Goal: Information Seeking & Learning: Learn about a topic

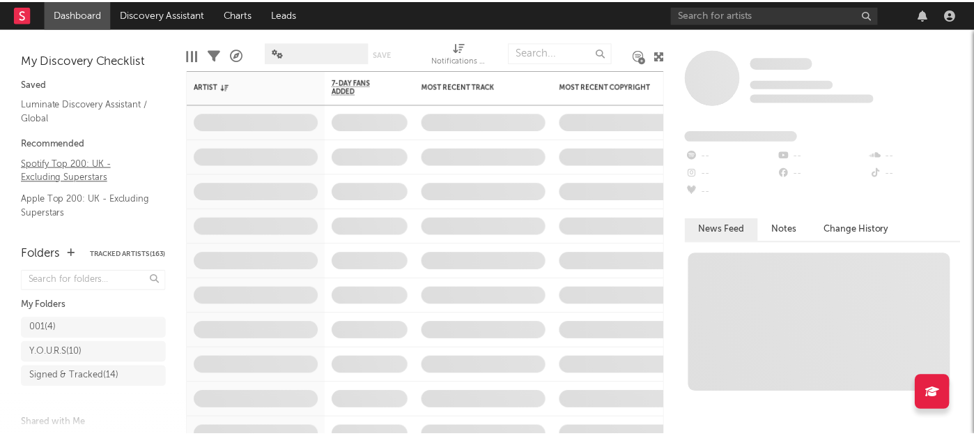
scroll to position [49, 0]
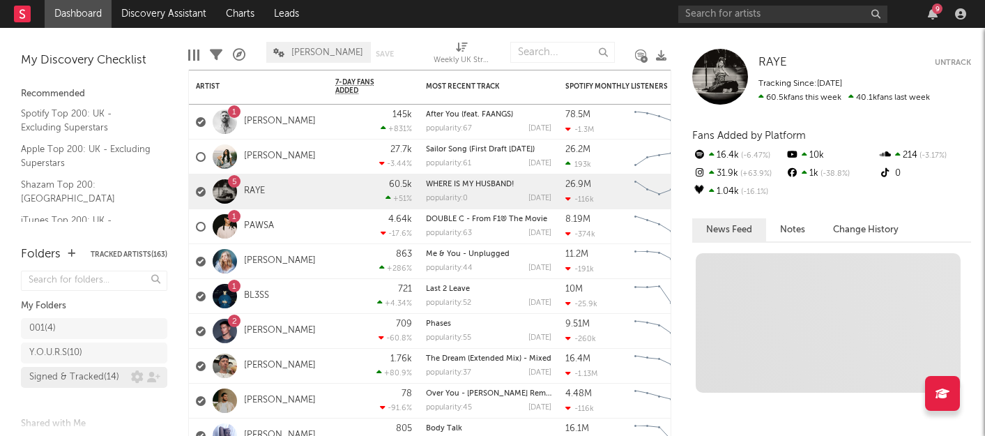
click at [82, 385] on div "Signed & Tracked ( 14 )" at bounding box center [74, 377] width 90 height 17
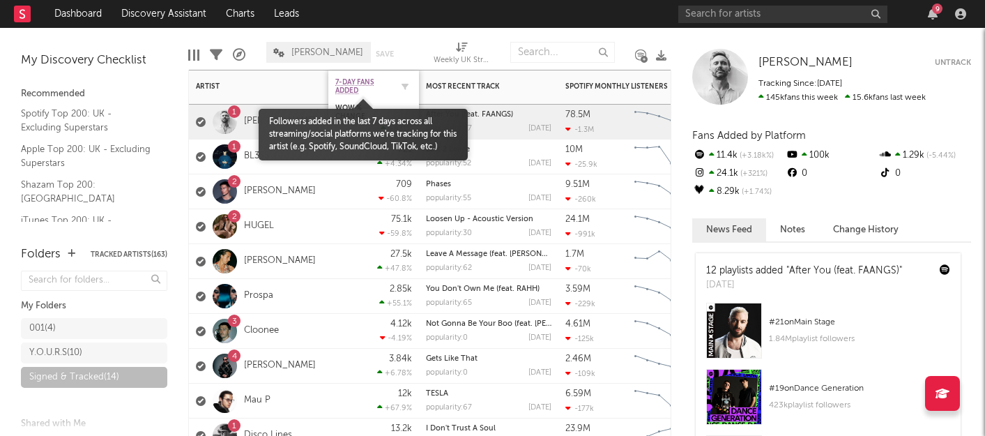
click at [355, 86] on span "7-Day Fans Added" at bounding box center [363, 86] width 56 height 17
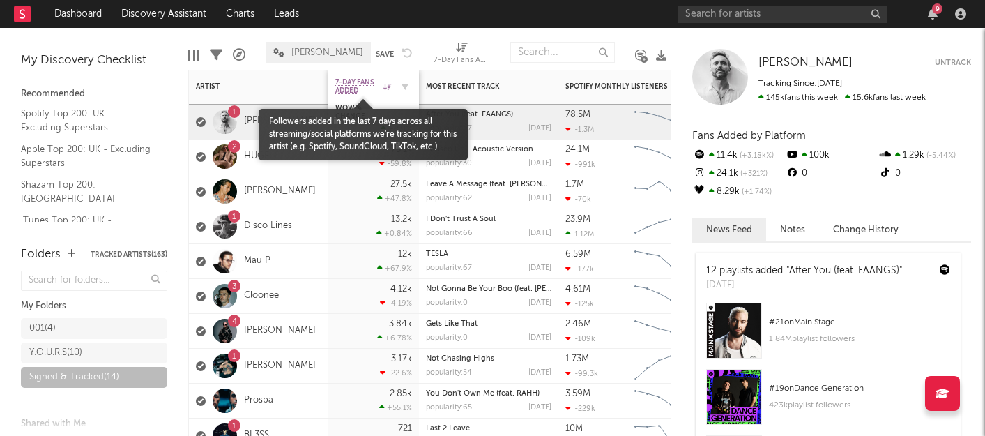
click at [349, 80] on span "7-Day Fans Added" at bounding box center [357, 86] width 45 height 17
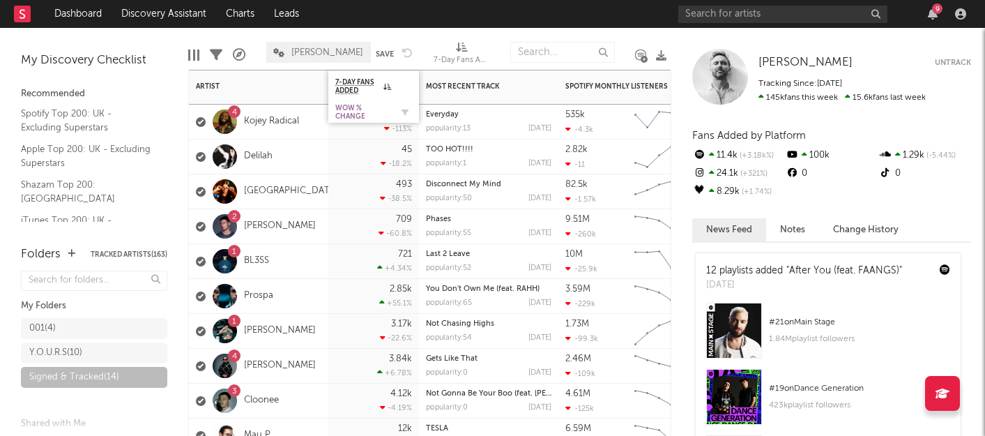
click at [360, 109] on div "WoW % Change" at bounding box center [363, 112] width 56 height 17
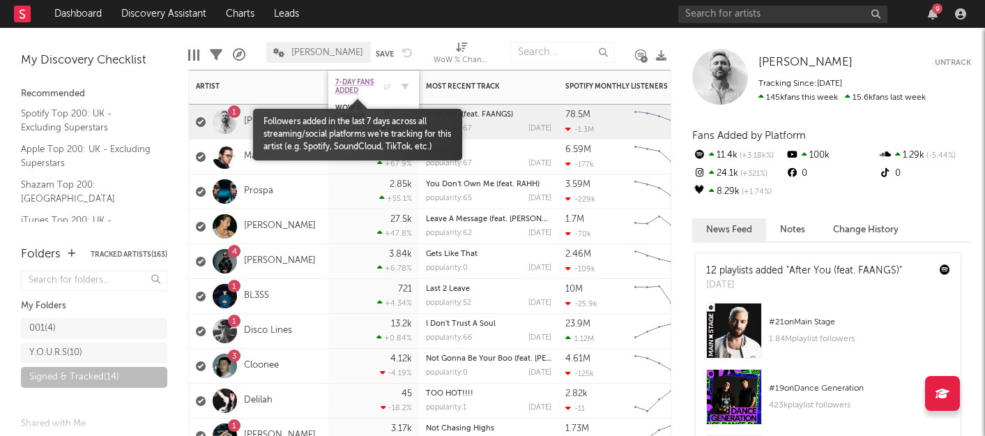
click at [349, 82] on span "7-Day Fans Added" at bounding box center [357, 86] width 45 height 17
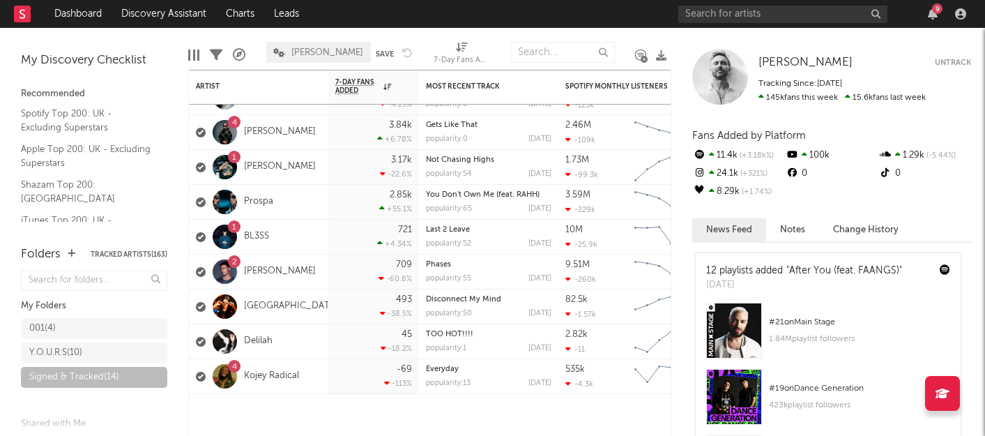
click at [228, 234] on div at bounding box center [225, 236] width 24 height 24
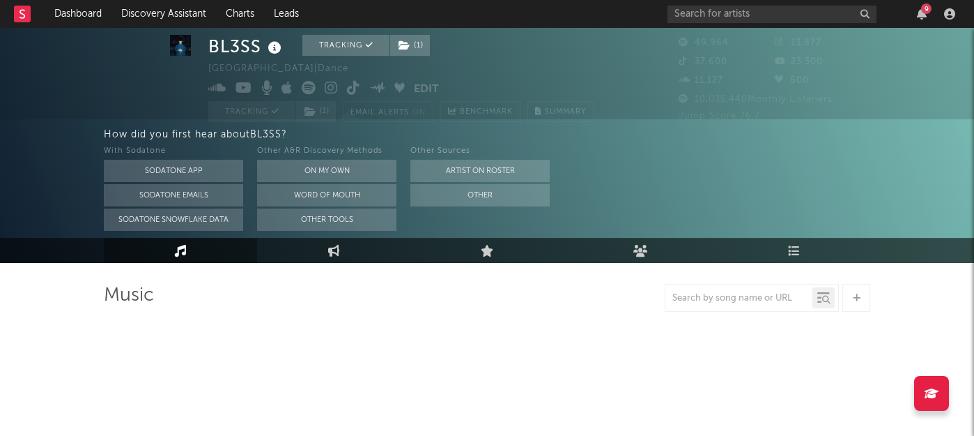
scroll to position [50, 0]
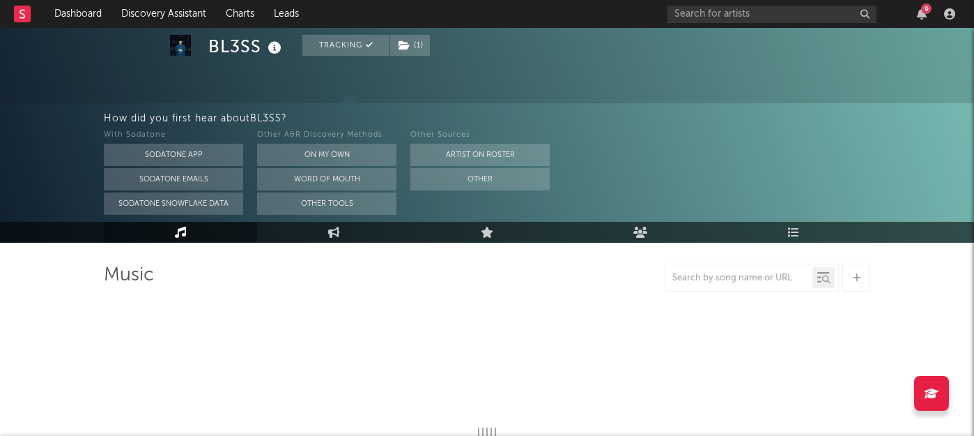
select select "6m"
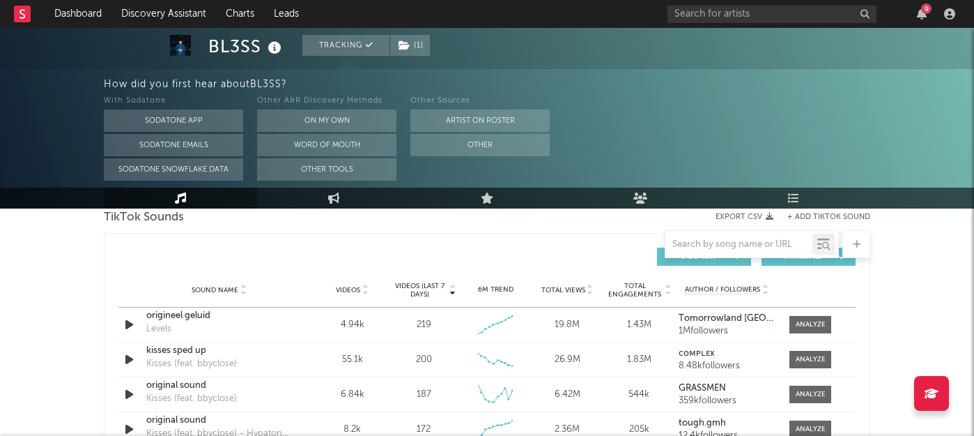
scroll to position [960, 0]
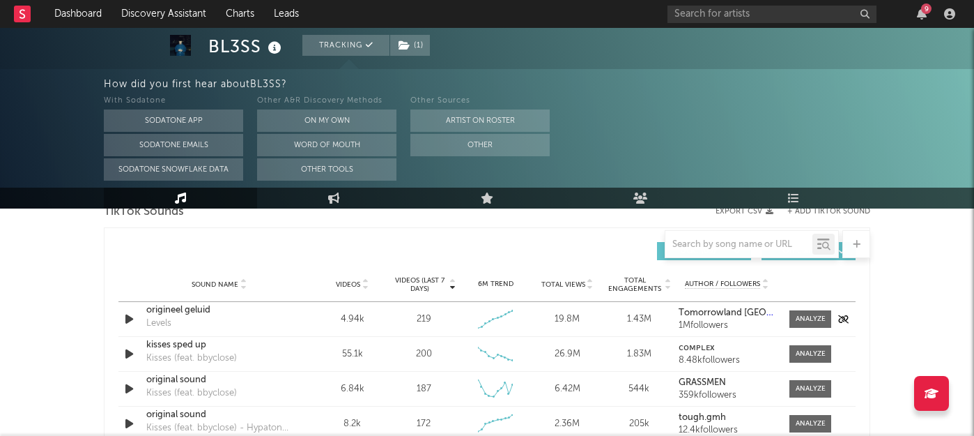
click at [131, 318] on icon "button" at bounding box center [129, 318] width 15 height 17
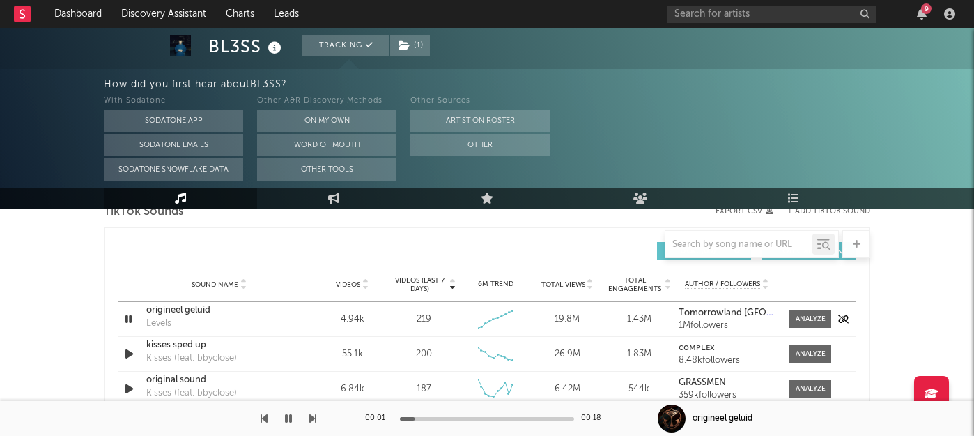
click at [131, 318] on icon "button" at bounding box center [128, 318] width 13 height 17
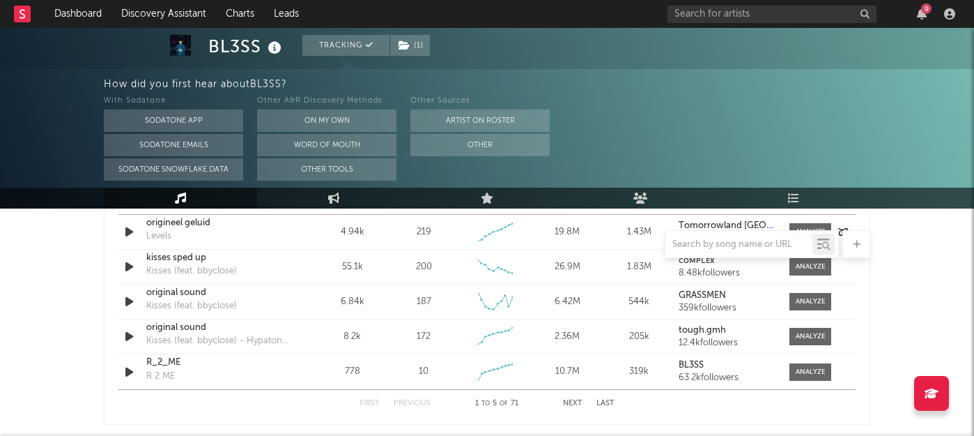
scroll to position [1059, 0]
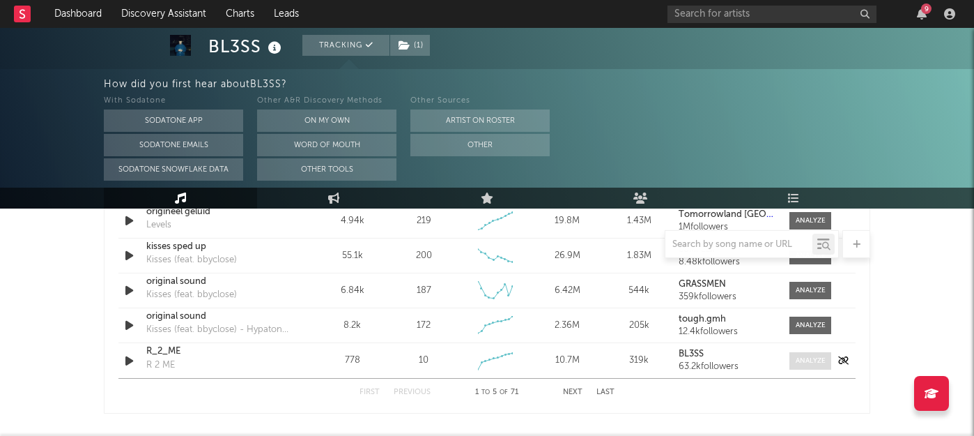
click at [805, 355] on div at bounding box center [811, 360] width 30 height 10
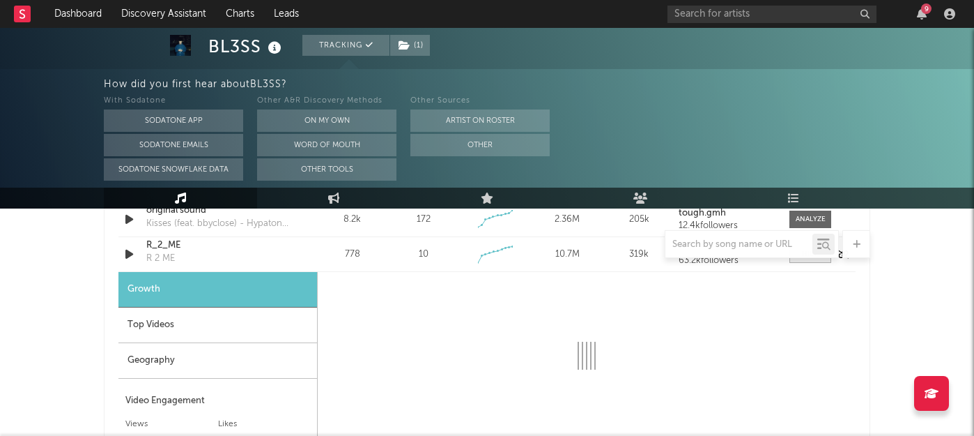
scroll to position [1168, 0]
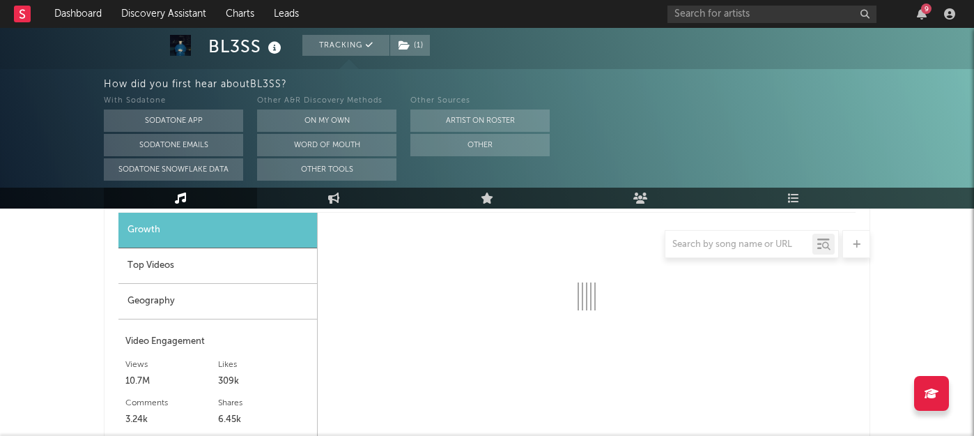
select select "1w"
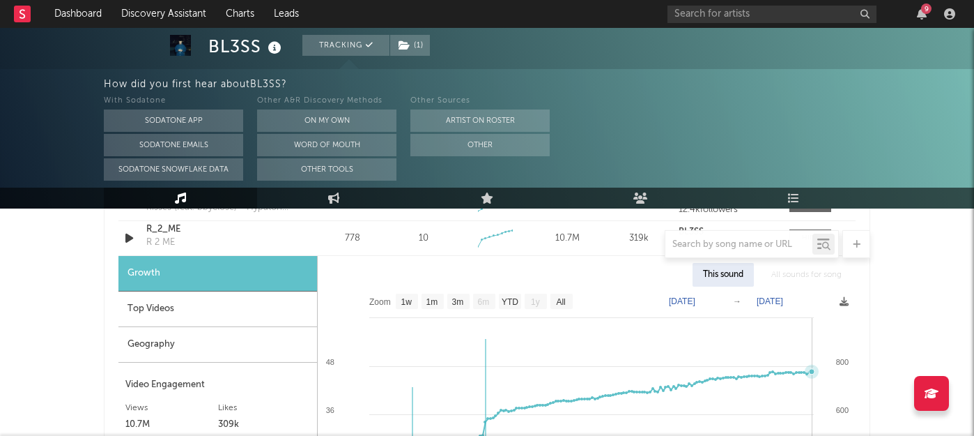
scroll to position [1101, 0]
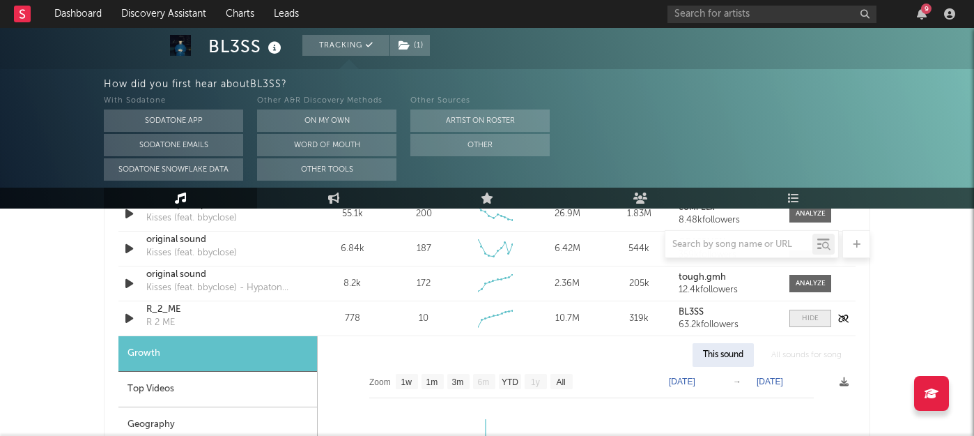
click at [812, 314] on div at bounding box center [810, 318] width 17 height 10
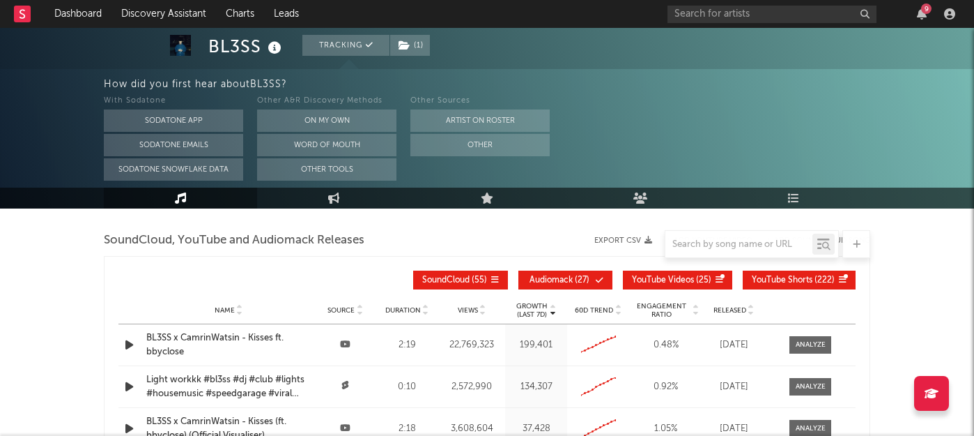
scroll to position [1586, 0]
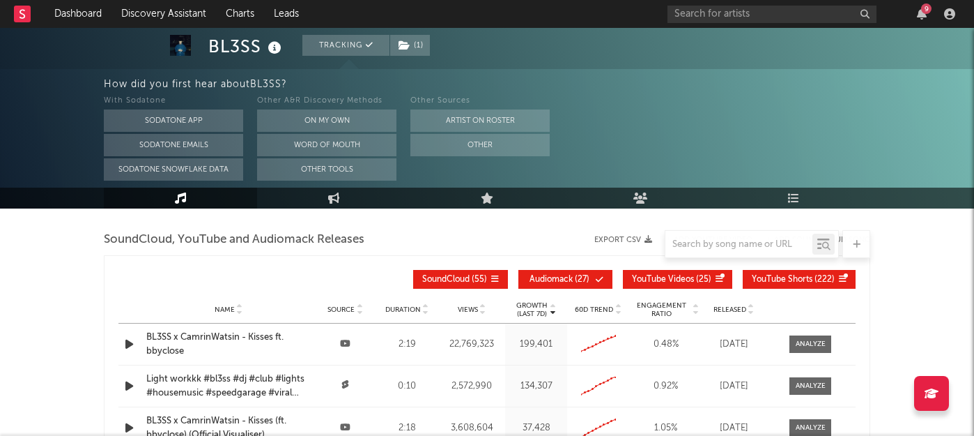
click at [781, 280] on span "YouTube Shorts" at bounding box center [782, 279] width 61 height 8
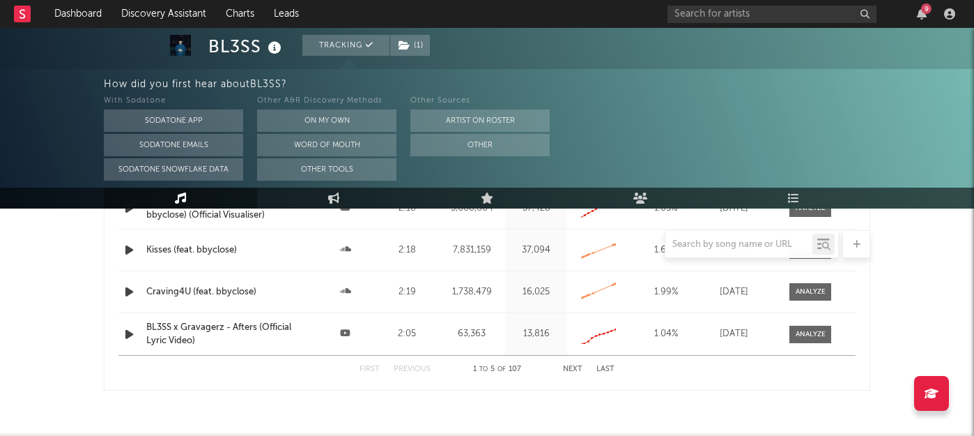
scroll to position [1773, 0]
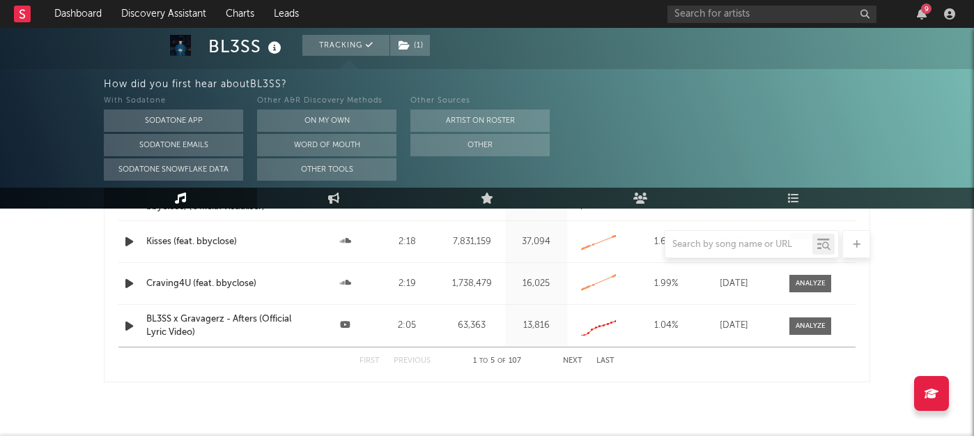
click at [567, 362] on button "Next" at bounding box center [573, 361] width 20 height 8
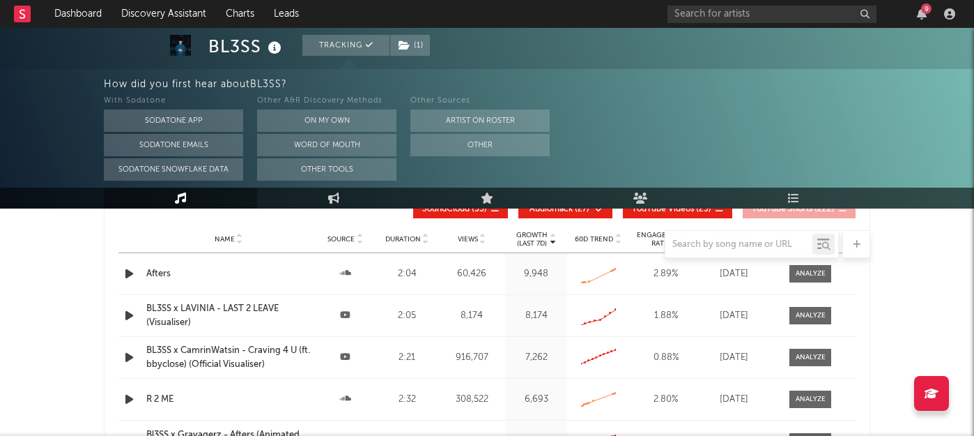
scroll to position [1628, 0]
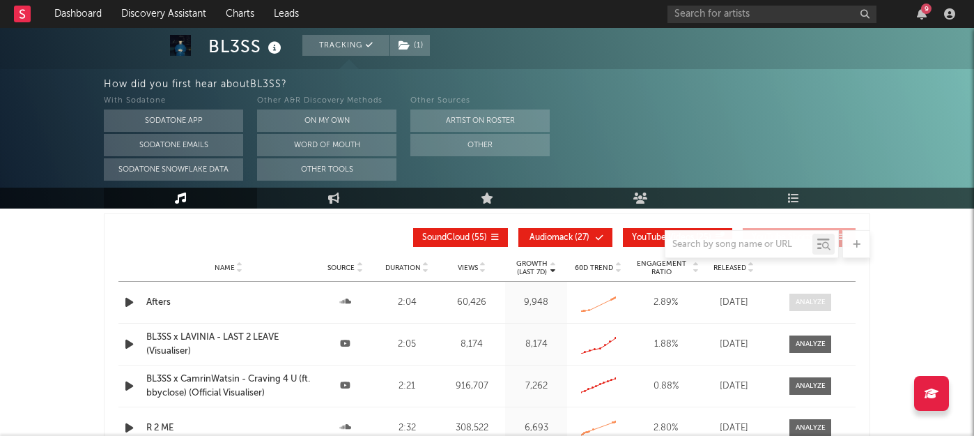
click at [800, 305] on div at bounding box center [811, 302] width 30 height 10
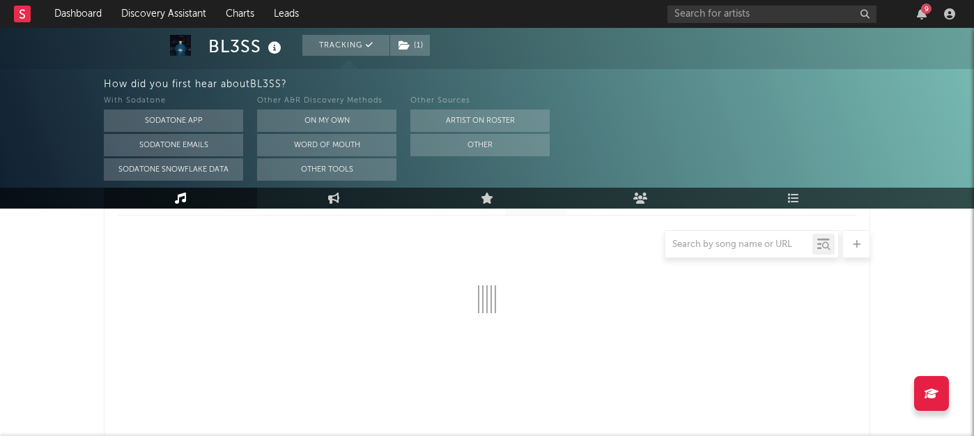
select select "All"
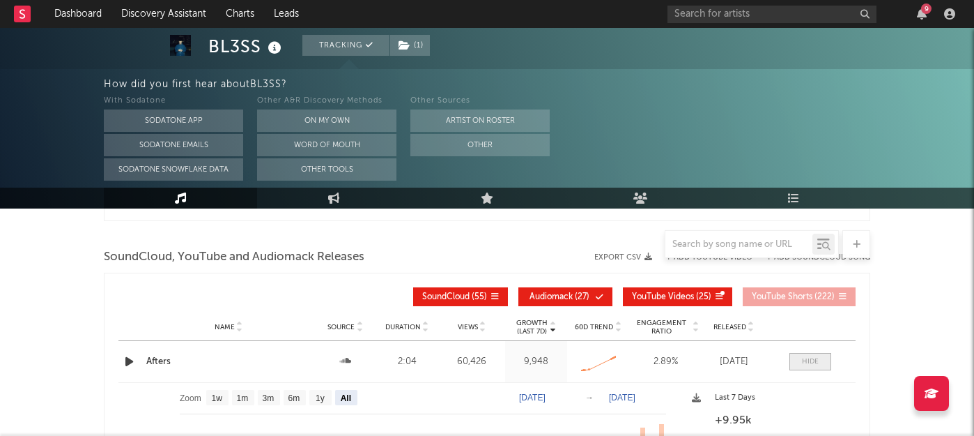
scroll to position [1552, 0]
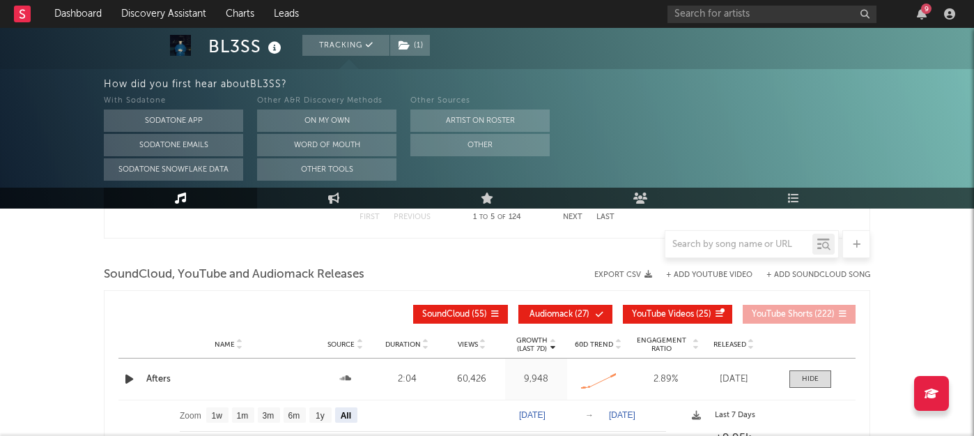
click at [813, 366] on div "Name Afters Source Duration 2:04 Views 60,426 Growth (Last 7d) 9,948 60D Trend …" at bounding box center [486, 378] width 737 height 41
click at [813, 372] on span at bounding box center [811, 378] width 42 height 17
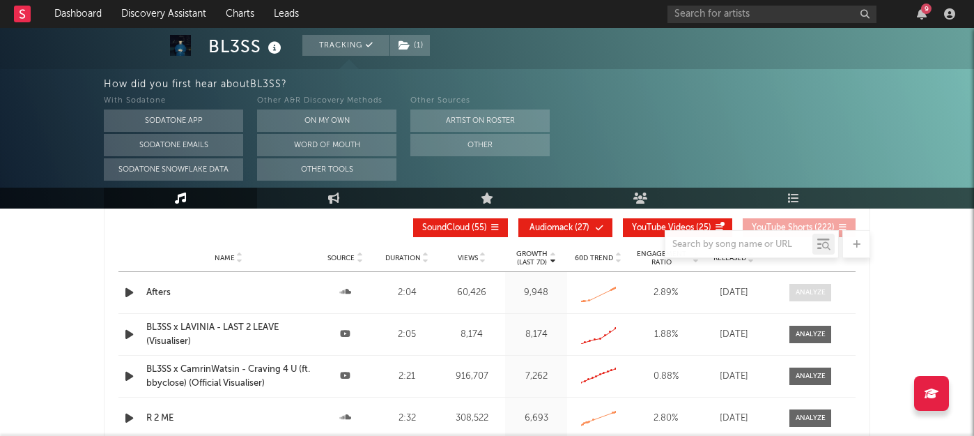
scroll to position [1637, 0]
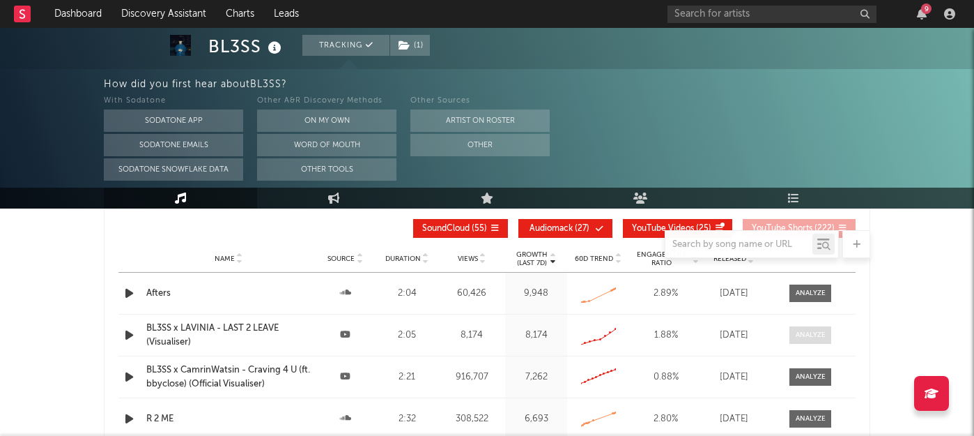
click at [809, 334] on div at bounding box center [811, 335] width 30 height 10
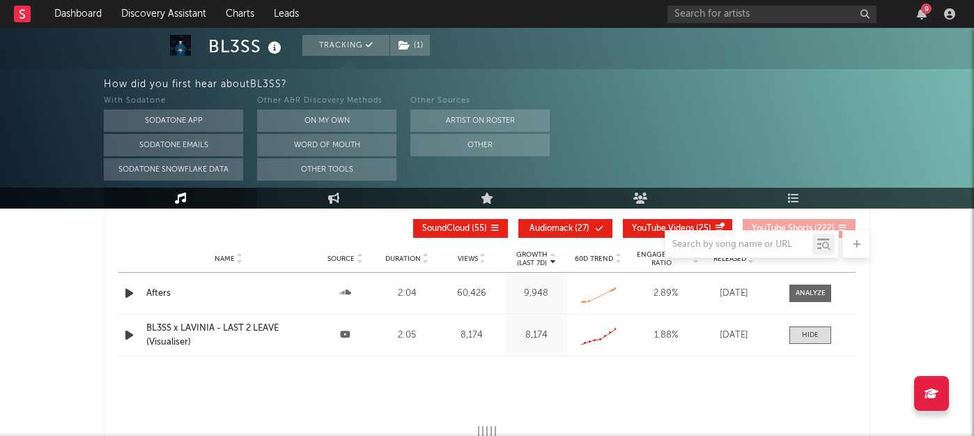
select select "1w"
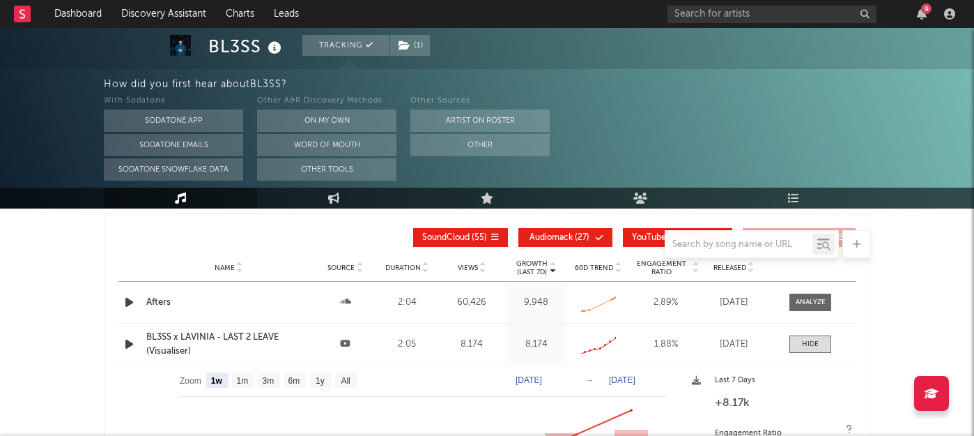
scroll to position [1621, 0]
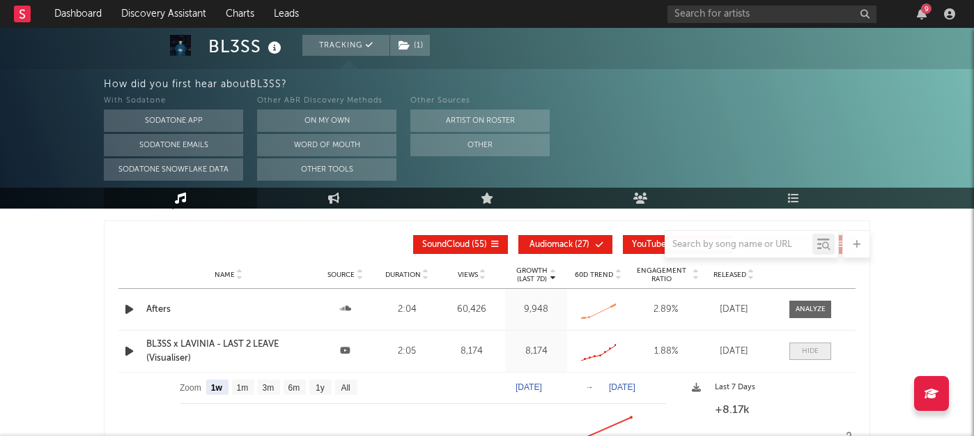
click at [805, 353] on div at bounding box center [810, 351] width 17 height 10
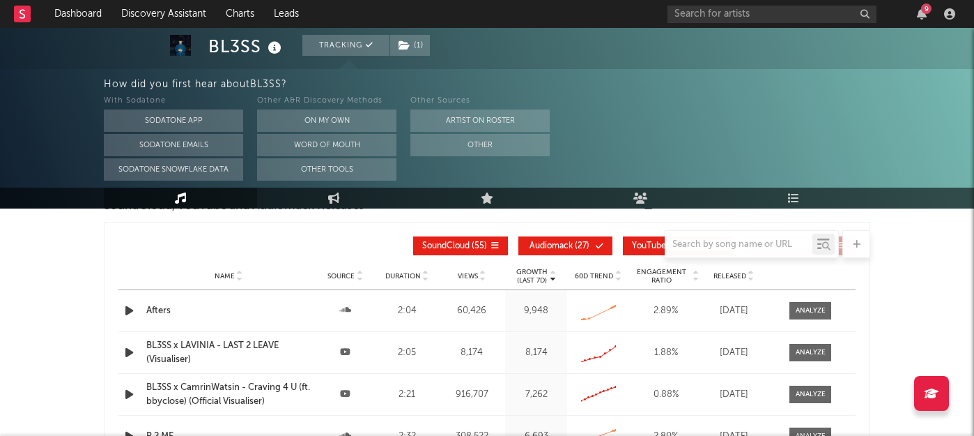
scroll to position [1621, 0]
click at [697, 277] on icon at bounding box center [695, 278] width 7 height 6
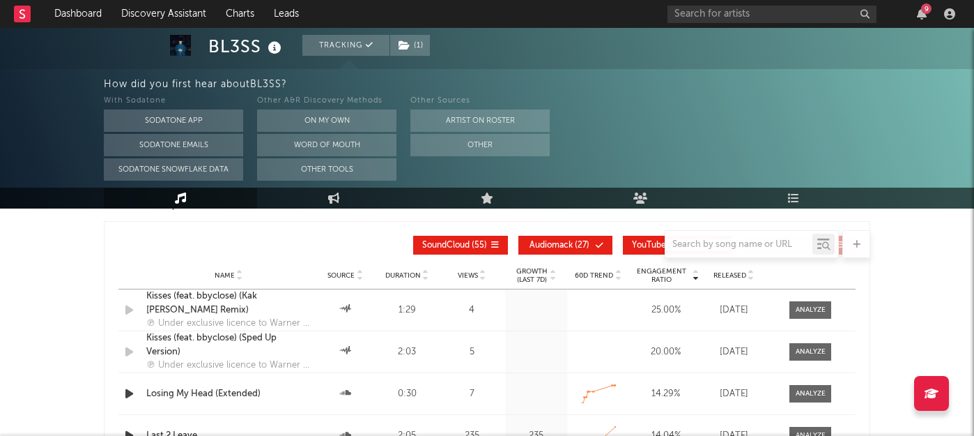
click at [697, 277] on icon at bounding box center [695, 278] width 7 height 6
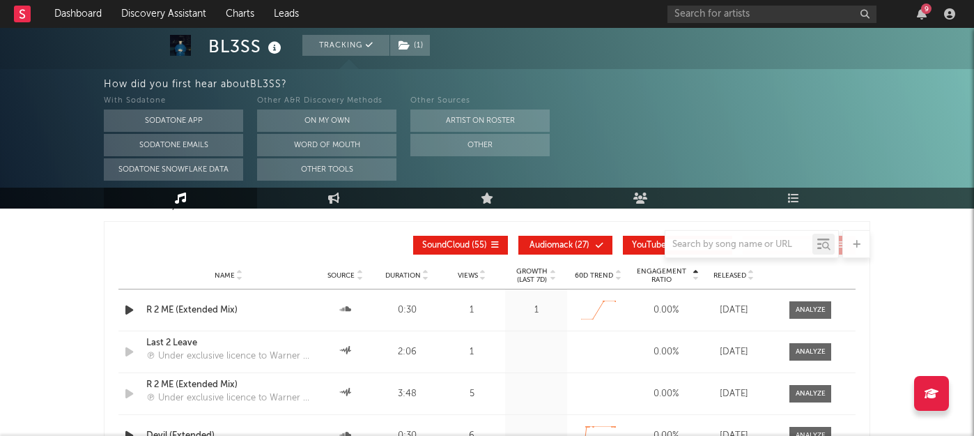
click at [697, 277] on icon at bounding box center [695, 278] width 7 height 6
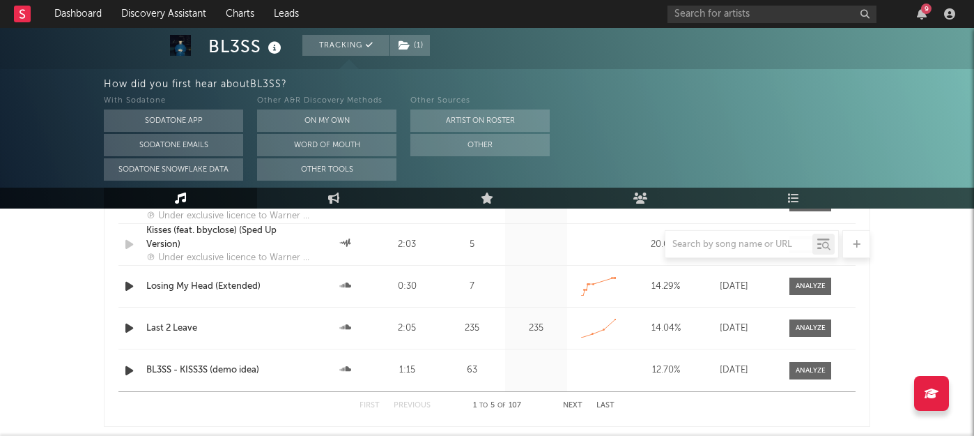
scroll to position [1740, 0]
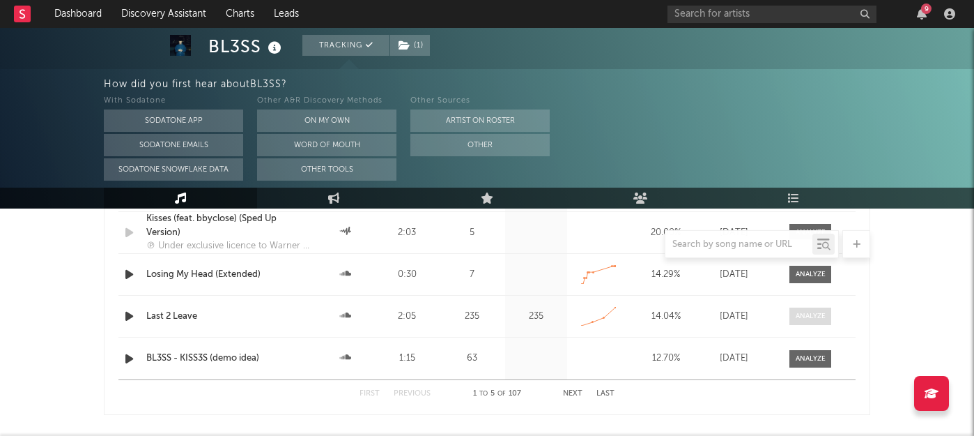
click at [808, 313] on div at bounding box center [811, 316] width 30 height 10
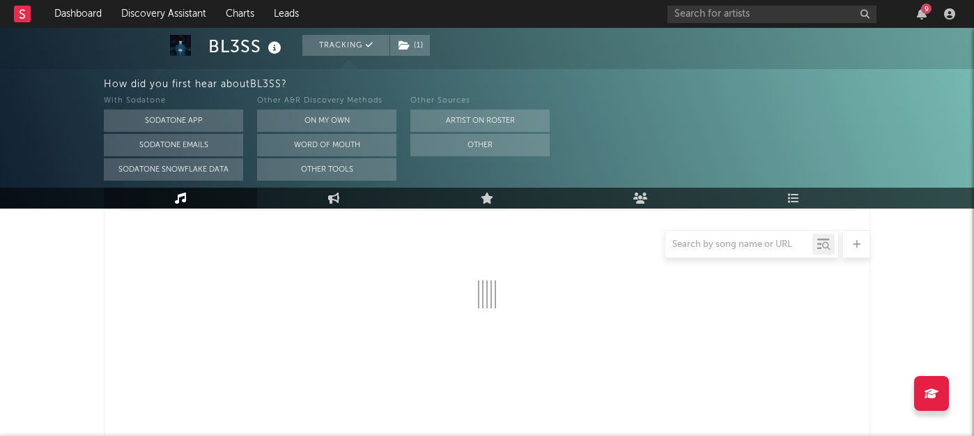
select select "All"
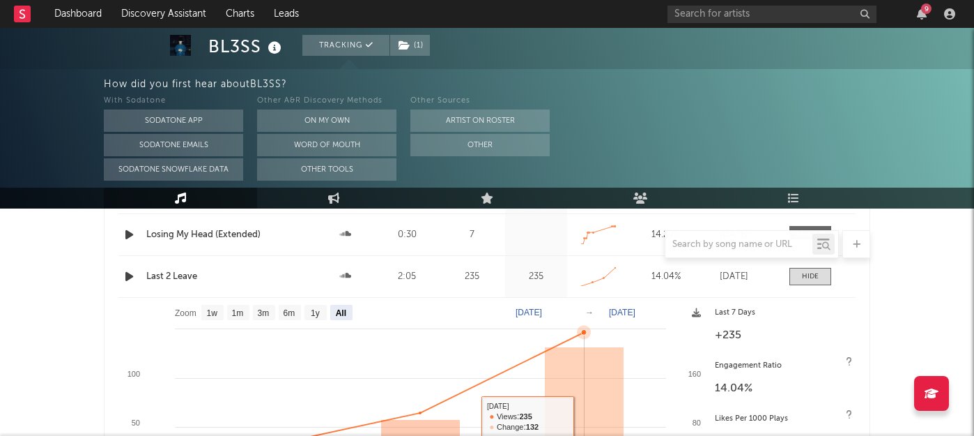
scroll to position [1705, 0]
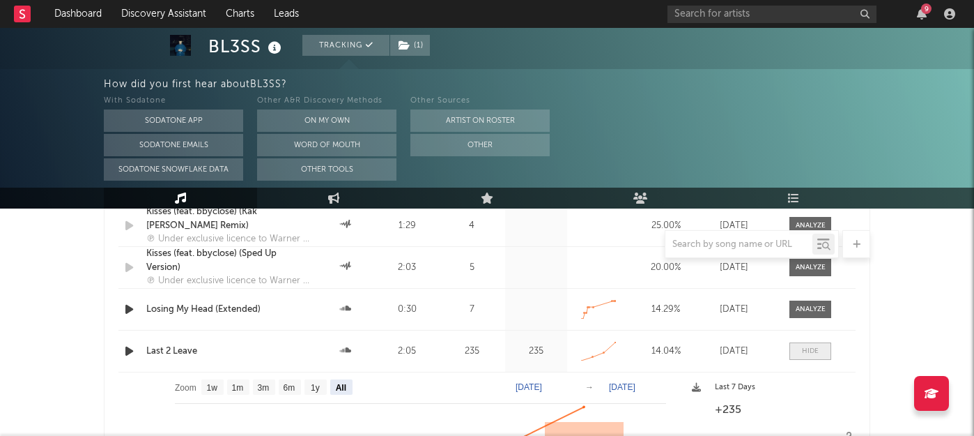
click at [812, 353] on div at bounding box center [810, 351] width 17 height 10
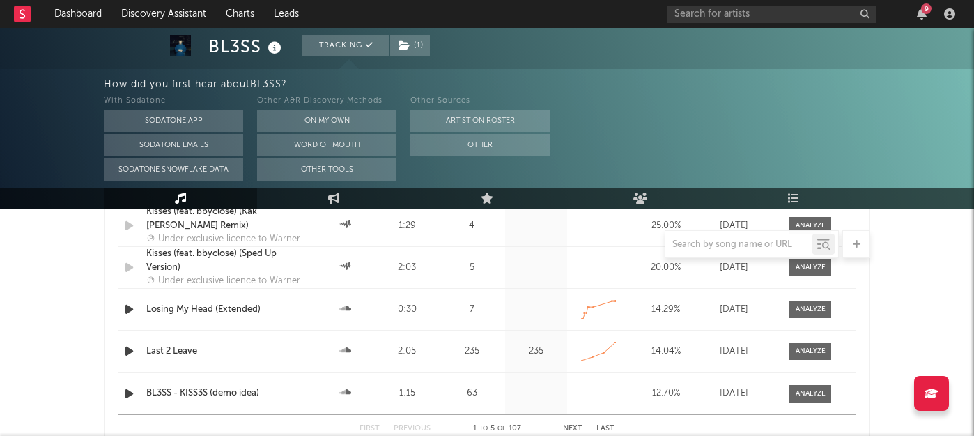
click at [171, 348] on div "Last 2 Leave" at bounding box center [228, 351] width 164 height 14
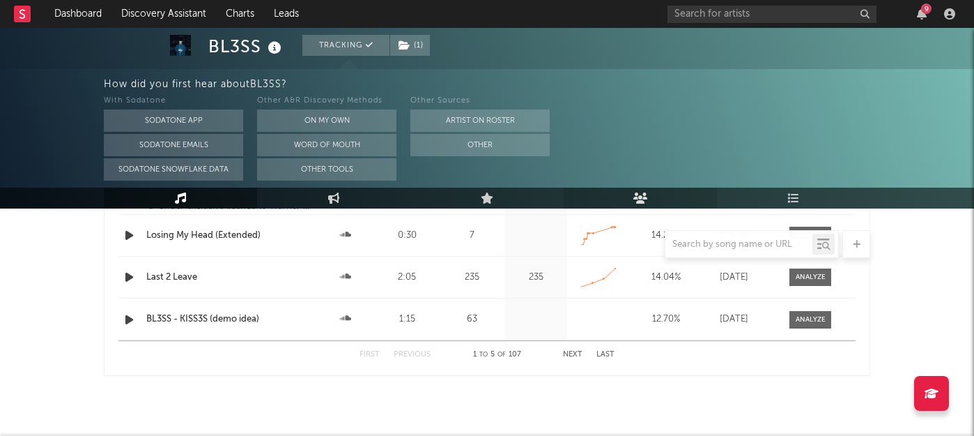
scroll to position [1778, 0]
click at [576, 351] on button "Next" at bounding box center [573, 355] width 20 height 8
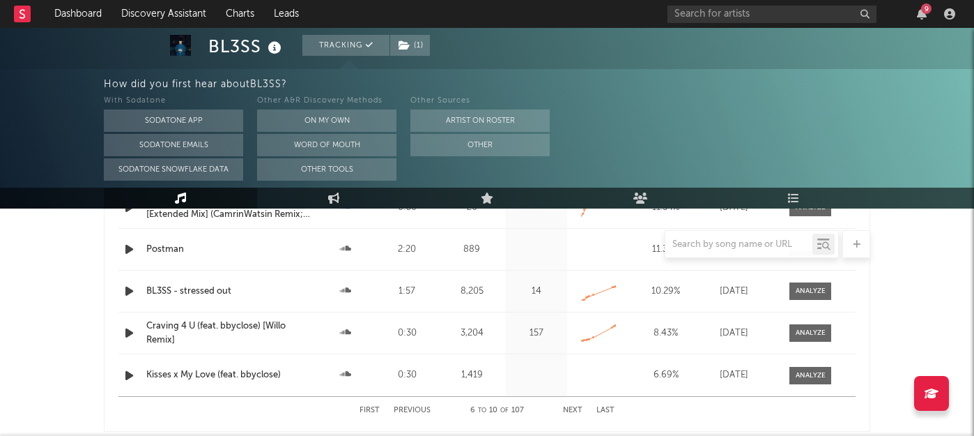
scroll to position [1727, 0]
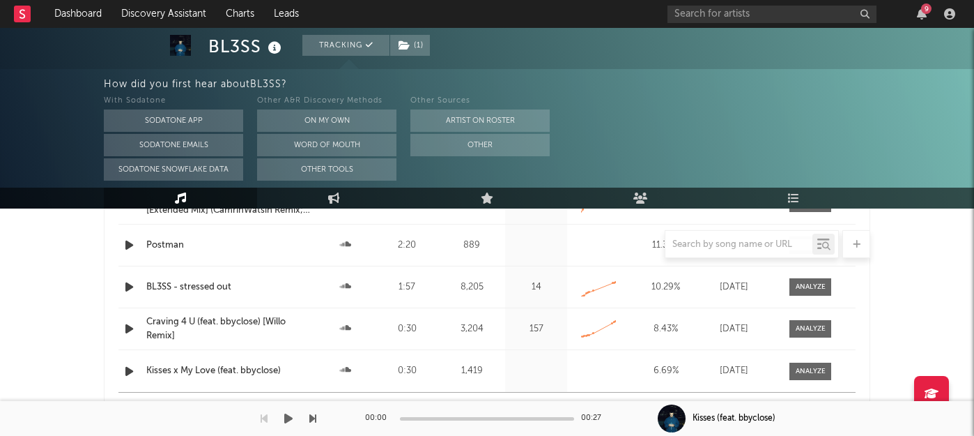
click at [575, 402] on div "00:00 00:27" at bounding box center [487, 418] width 244 height 35
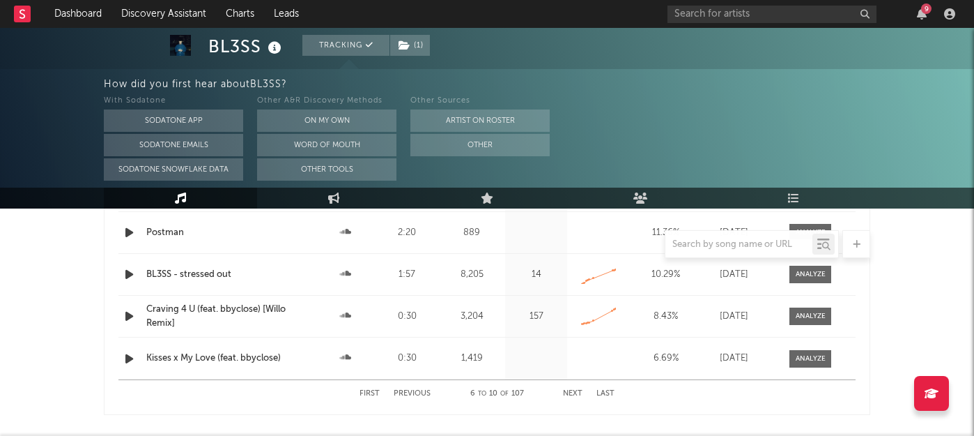
scroll to position [1741, 0]
click at [579, 391] on button "Next" at bounding box center [573, 392] width 20 height 8
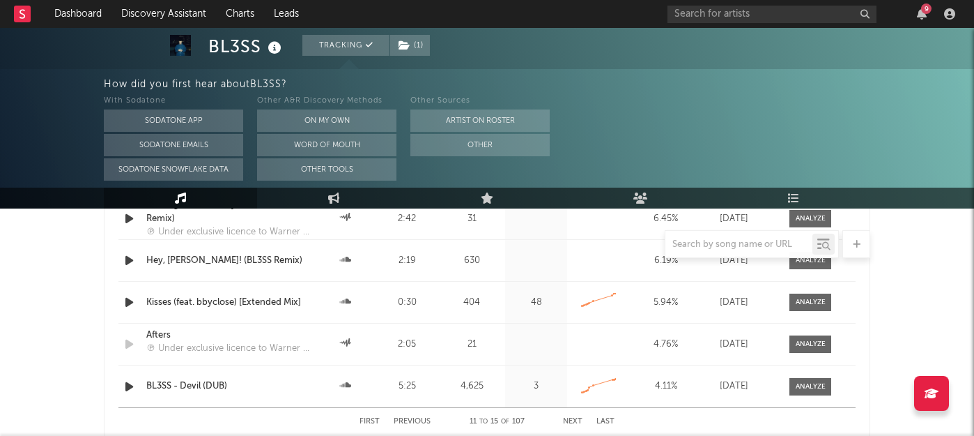
scroll to position [1716, 0]
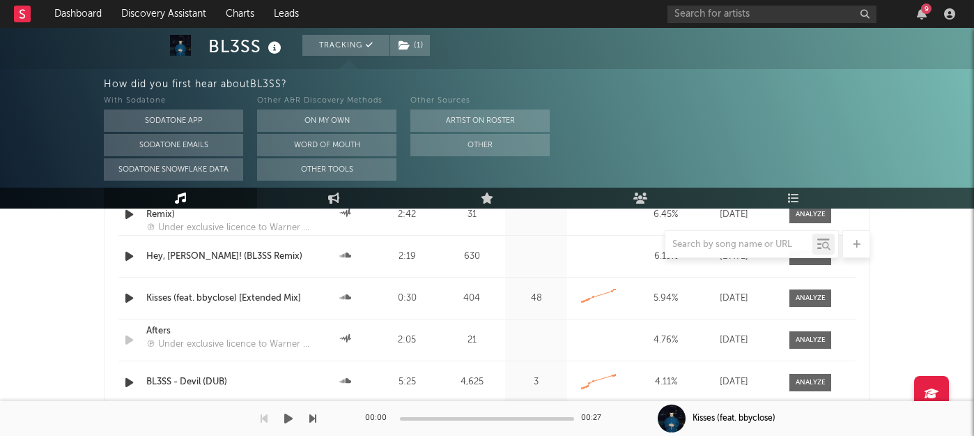
click at [573, 410] on div "00:00 00:27" at bounding box center [487, 418] width 244 height 35
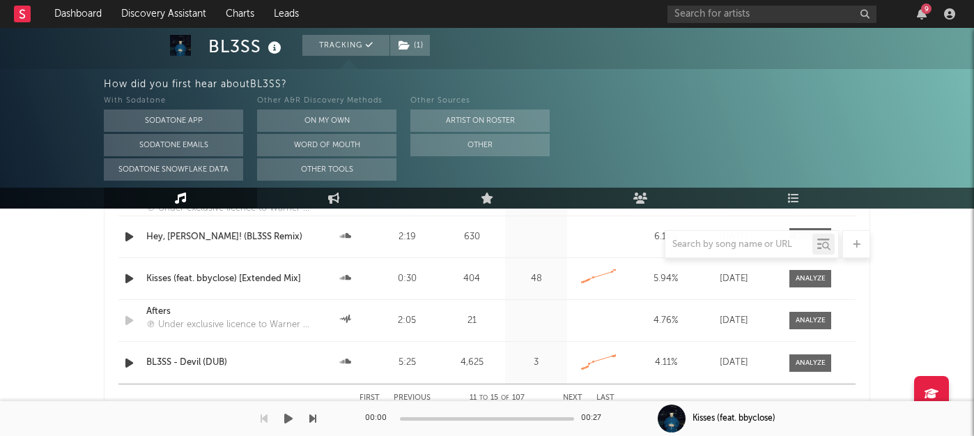
scroll to position [1751, 0]
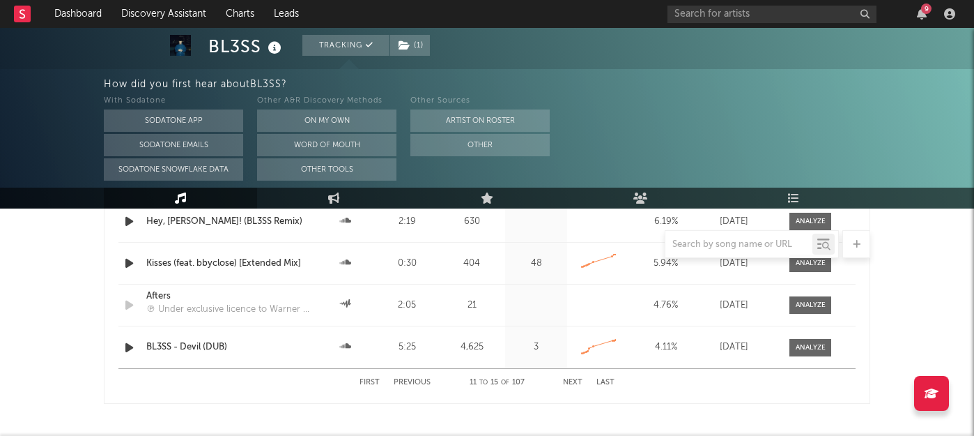
click at [573, 385] on div "First Previous 11 to 15 of 107 Next Last" at bounding box center [487, 382] width 255 height 27
click at [574, 381] on button "Next" at bounding box center [573, 382] width 20 height 8
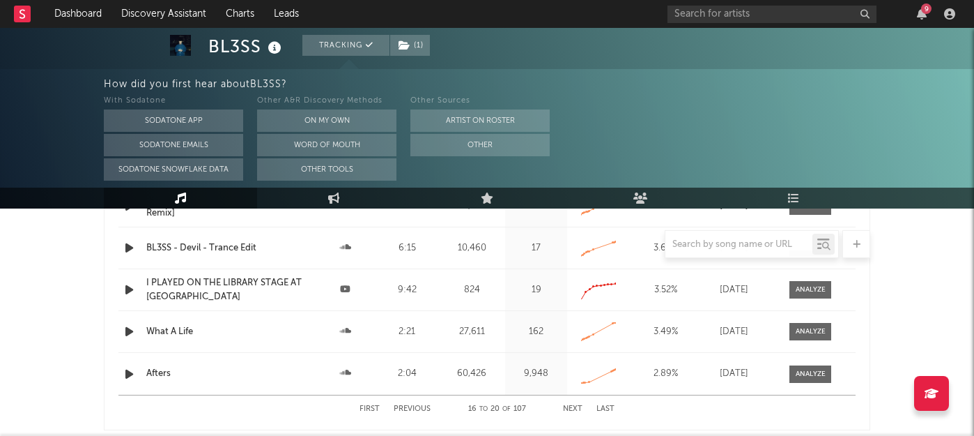
scroll to position [1727, 0]
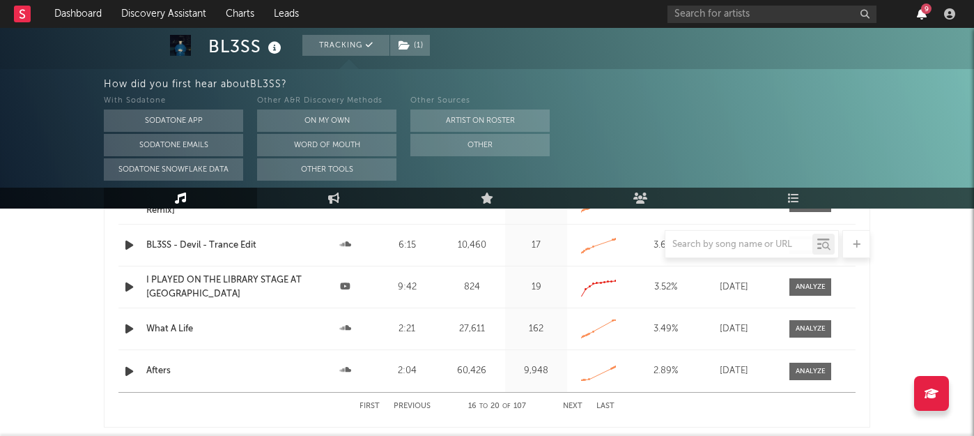
click at [920, 10] on icon "button" at bounding box center [922, 13] width 10 height 11
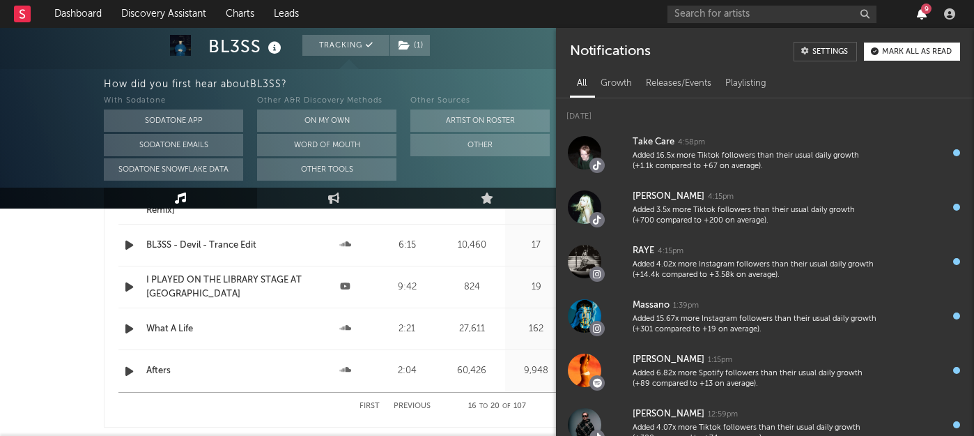
click at [920, 11] on icon "button" at bounding box center [922, 13] width 10 height 11
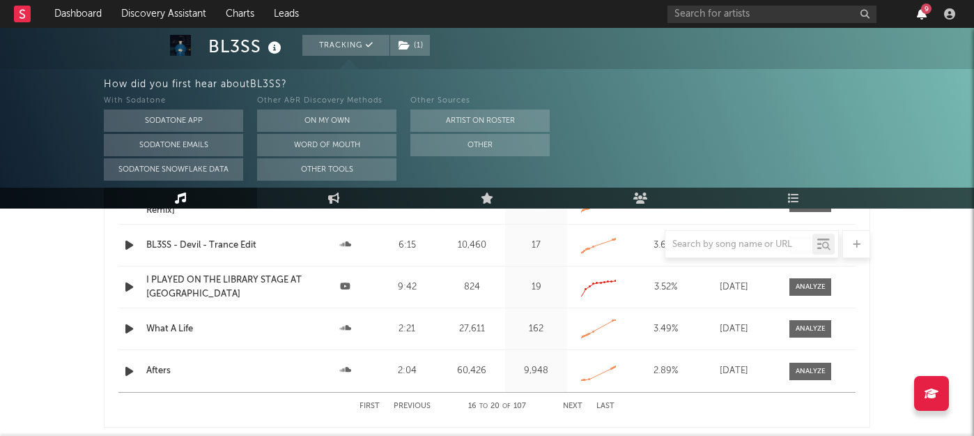
click at [920, 11] on icon "button" at bounding box center [922, 13] width 10 height 11
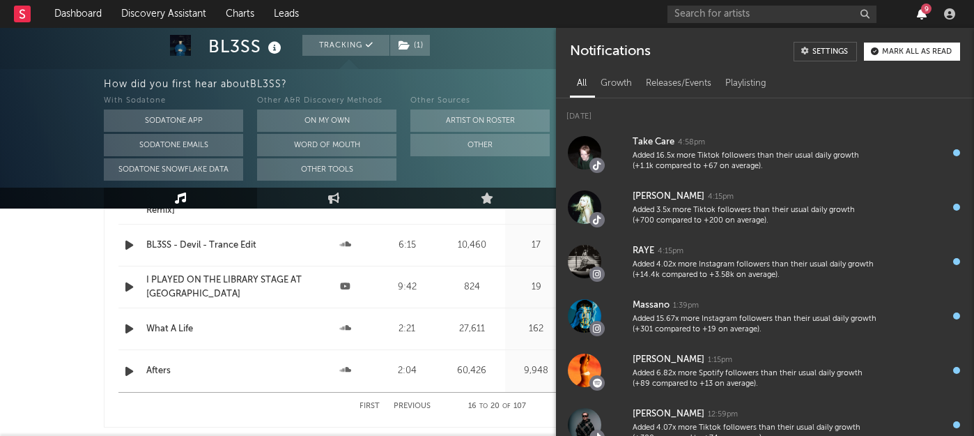
click at [920, 11] on icon "button" at bounding box center [922, 13] width 10 height 11
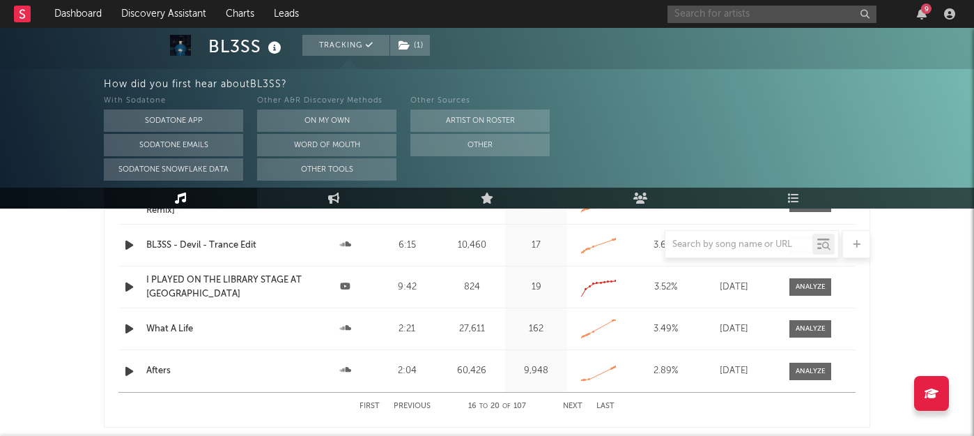
click at [783, 14] on input "text" at bounding box center [772, 14] width 209 height 17
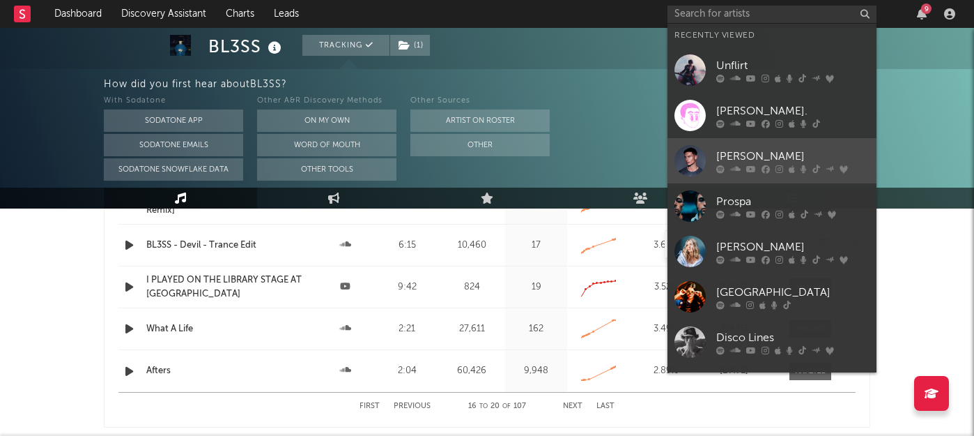
click at [733, 152] on div "[PERSON_NAME]" at bounding box center [793, 156] width 153 height 17
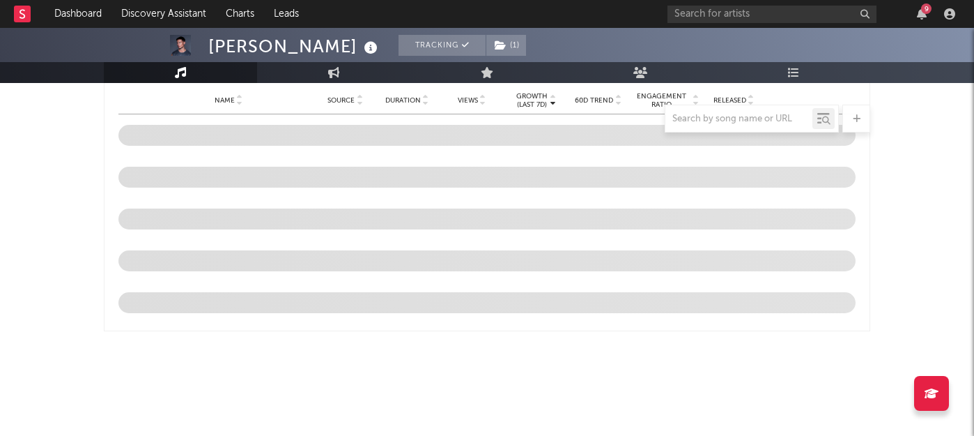
scroll to position [1476, 0]
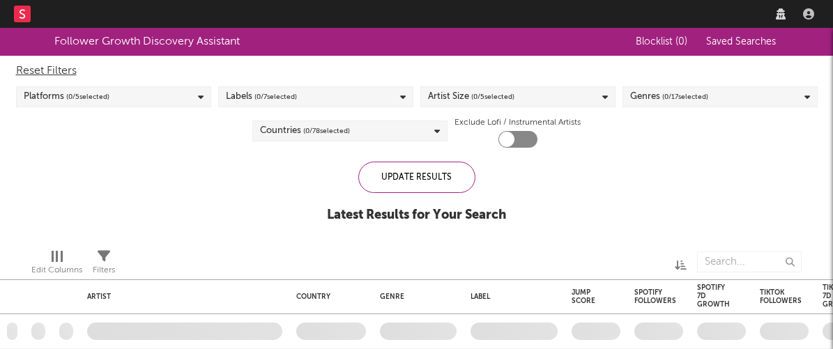
checkbox input "true"
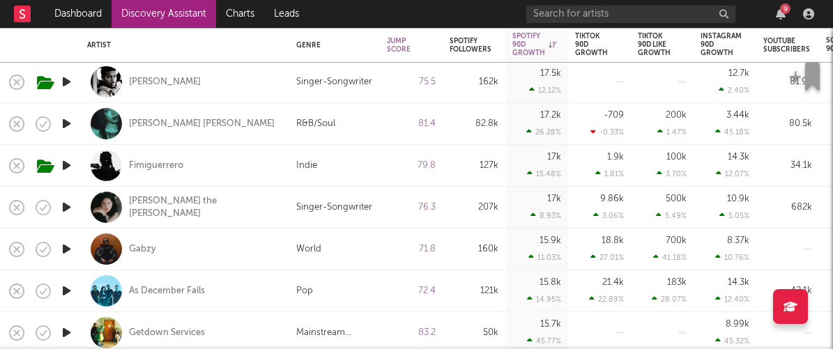
click at [64, 121] on icon "button" at bounding box center [66, 123] width 15 height 17
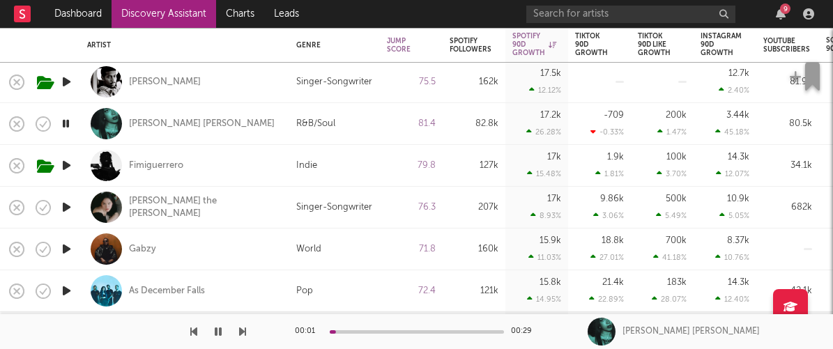
click at [64, 121] on icon "button" at bounding box center [65, 123] width 13 height 17
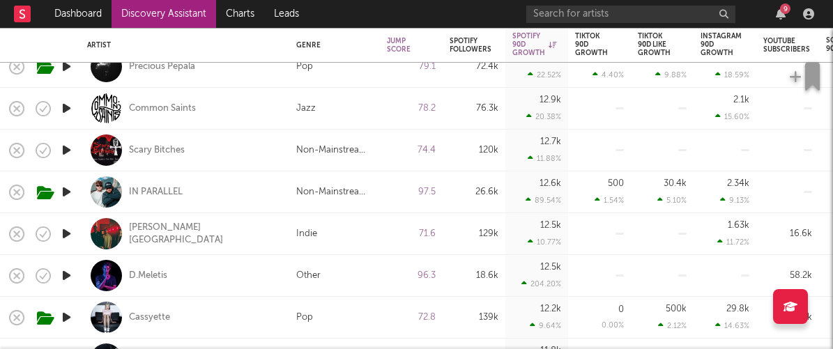
click at [66, 190] on icon "button" at bounding box center [66, 191] width 15 height 17
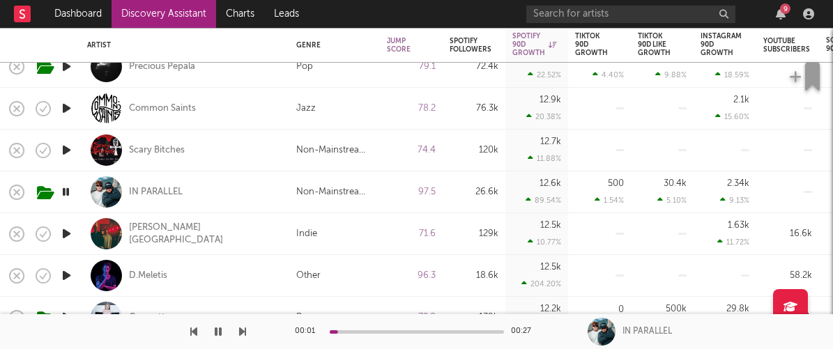
click at [66, 190] on icon "button" at bounding box center [65, 191] width 13 height 17
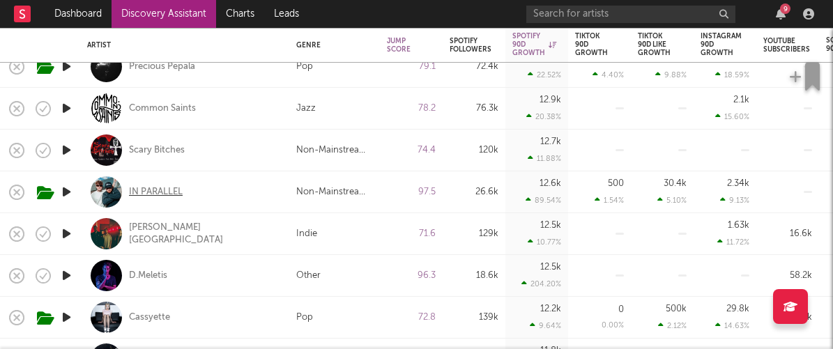
click at [171, 190] on div "IN PARALLEL" at bounding box center [156, 192] width 54 height 13
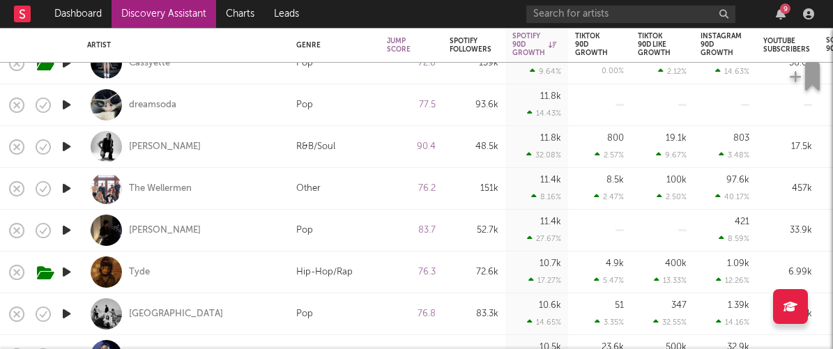
click at [61, 144] on icon "button" at bounding box center [66, 146] width 15 height 17
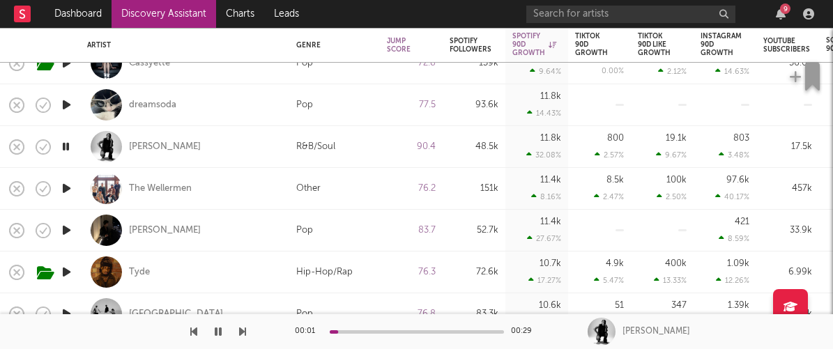
click at [61, 144] on icon "button" at bounding box center [65, 146] width 13 height 17
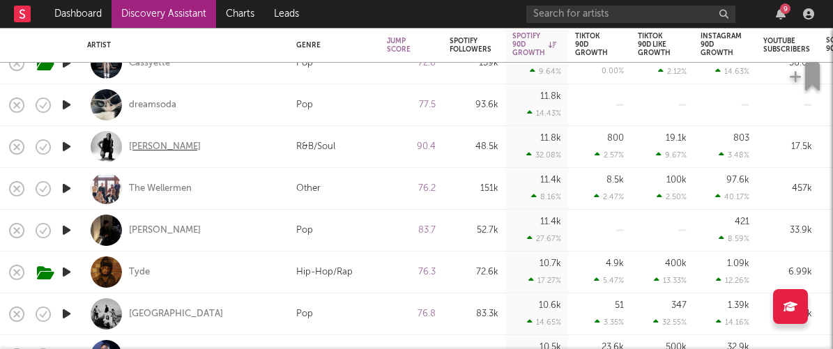
click at [162, 146] on div "Oliver Malcolm" at bounding box center [165, 147] width 72 height 13
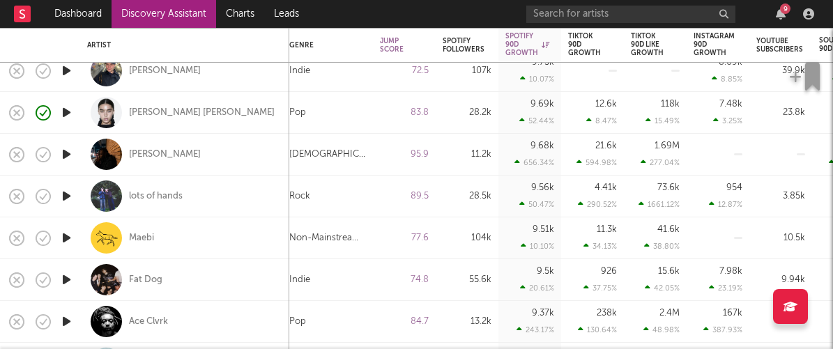
click at [68, 197] on icon "button" at bounding box center [66, 195] width 15 height 17
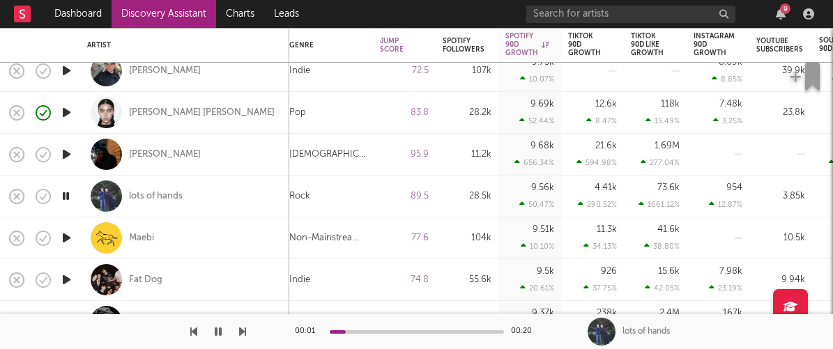
click at [68, 197] on icon "button" at bounding box center [65, 195] width 13 height 17
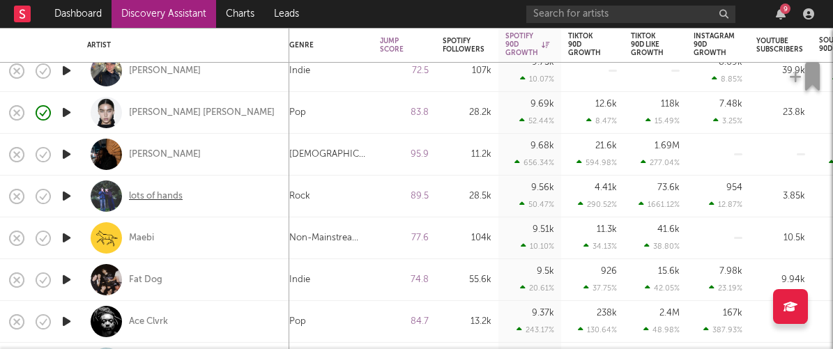
click at [163, 193] on div "lots of hands" at bounding box center [156, 196] width 54 height 13
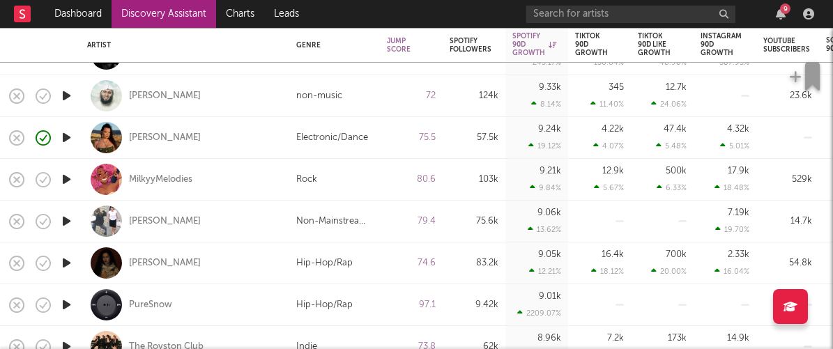
click at [66, 219] on icon "button" at bounding box center [66, 221] width 15 height 17
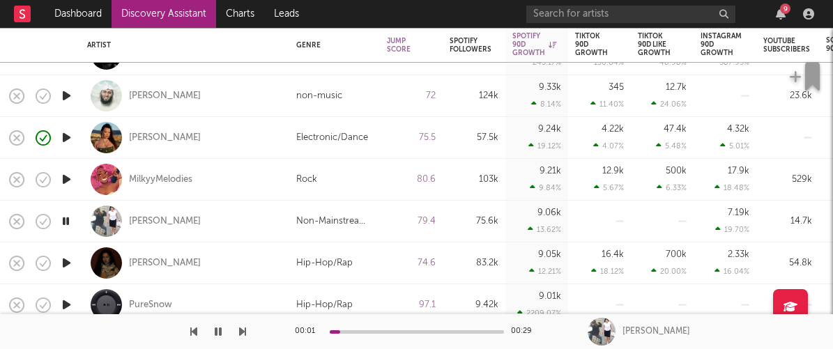
click at [66, 219] on icon "button" at bounding box center [65, 221] width 13 height 17
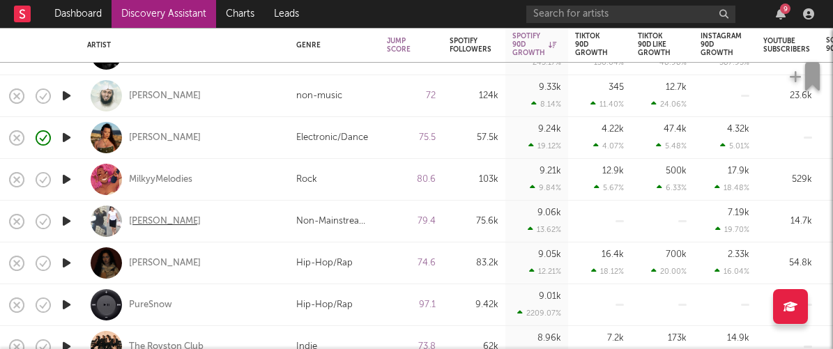
click at [149, 220] on div "[PERSON_NAME]" at bounding box center [165, 221] width 72 height 13
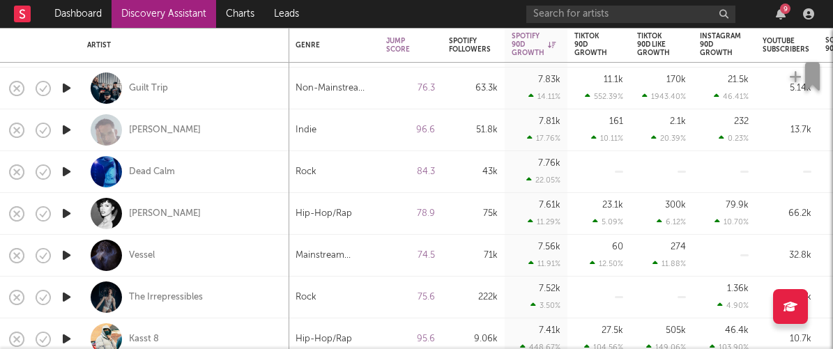
click at [63, 213] on icon "button" at bounding box center [66, 213] width 15 height 17
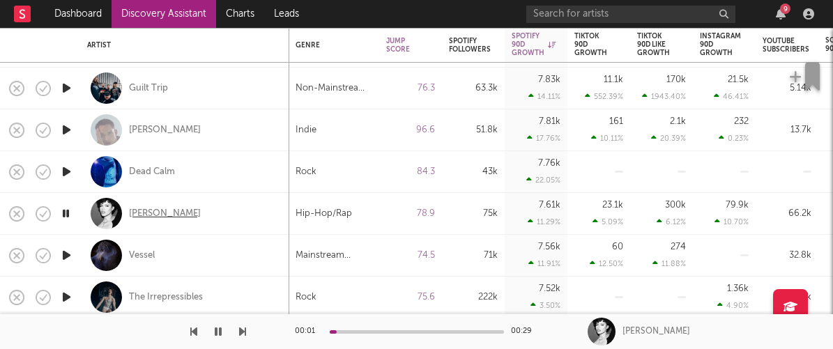
click at [162, 213] on div "Aiyana-Lee" at bounding box center [165, 214] width 72 height 13
click at [65, 215] on icon "button" at bounding box center [65, 213] width 13 height 17
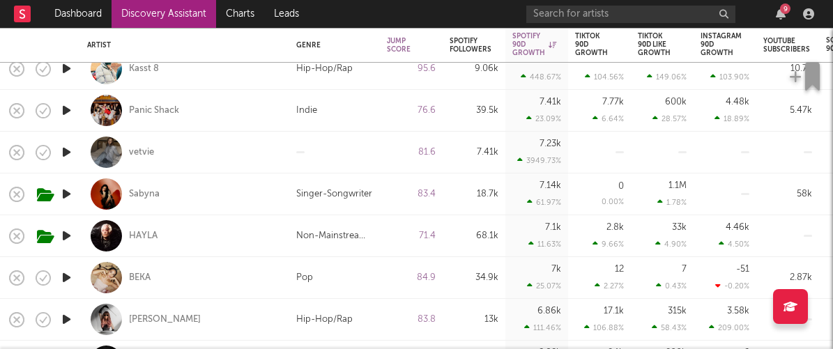
click at [72, 197] on icon "button" at bounding box center [66, 193] width 15 height 17
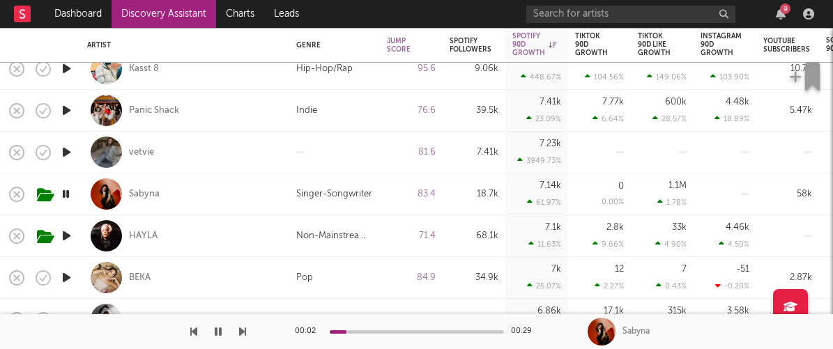
click at [70, 192] on icon "button" at bounding box center [65, 193] width 13 height 17
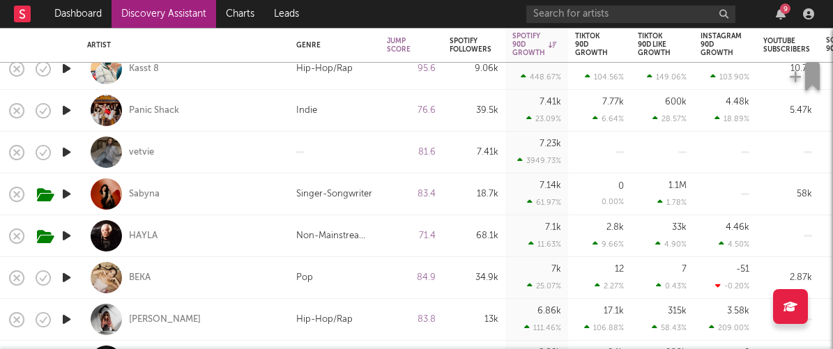
click at [63, 153] on icon "button" at bounding box center [66, 152] width 15 height 17
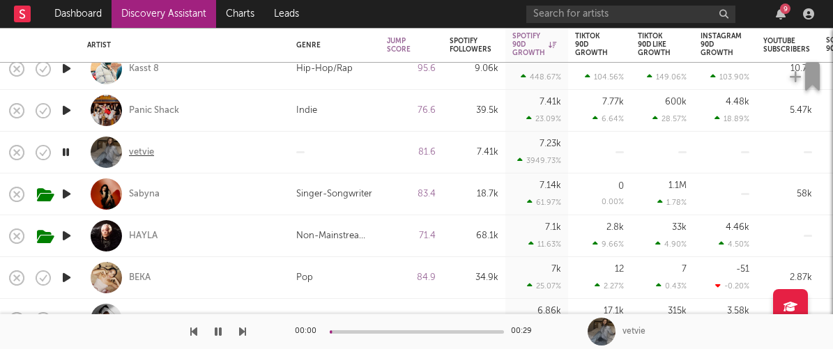
click at [141, 152] on div "vetvie" at bounding box center [141, 152] width 25 height 13
click at [62, 233] on icon "button" at bounding box center [66, 235] width 15 height 17
click at [215, 326] on icon "button" at bounding box center [218, 331] width 7 height 11
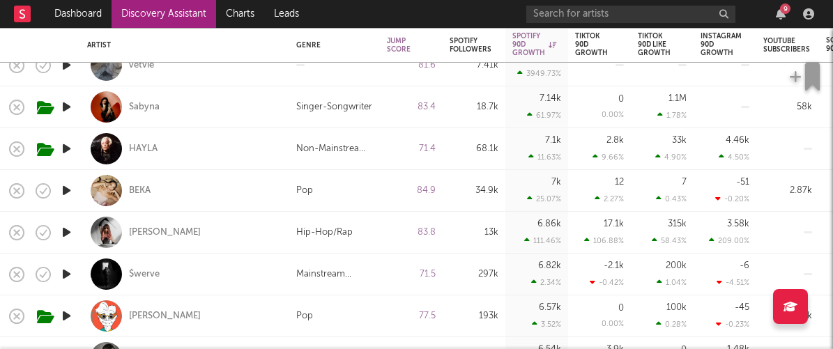
click at [61, 181] on div at bounding box center [66, 191] width 28 height 42
select select "1w"
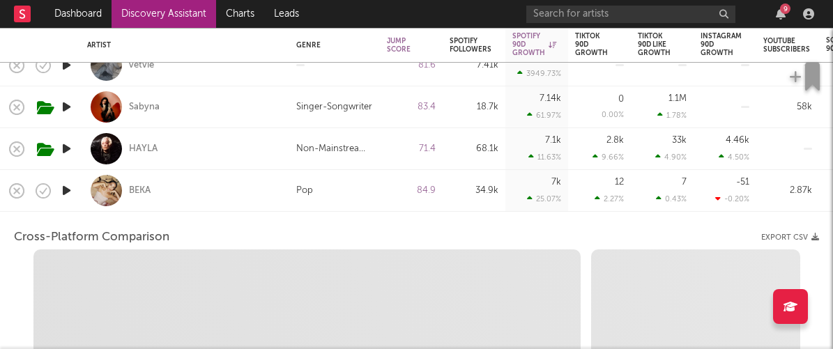
select select "6m"
click at [61, 188] on icon "button" at bounding box center [66, 190] width 15 height 17
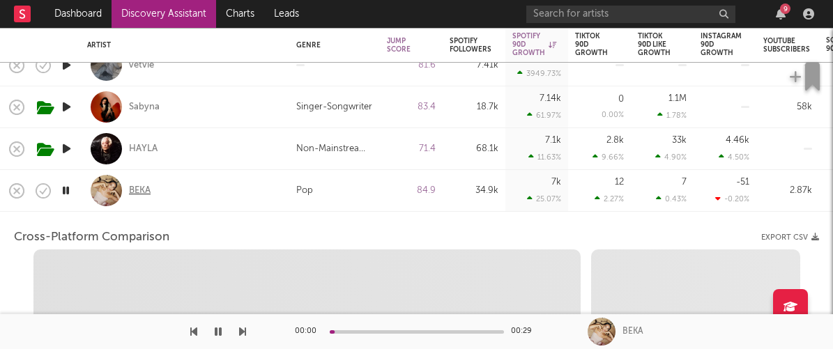
click at [134, 192] on div "BEKA" at bounding box center [140, 191] width 22 height 13
select select "1m"
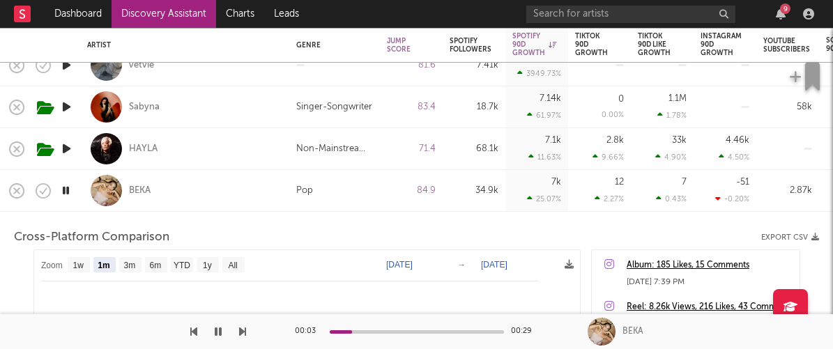
click at [199, 203] on div "BEKA" at bounding box center [184, 190] width 195 height 41
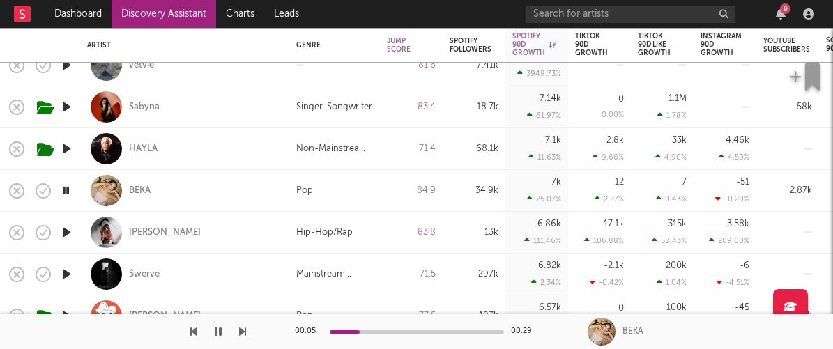
click at [68, 189] on icon "button" at bounding box center [65, 190] width 13 height 17
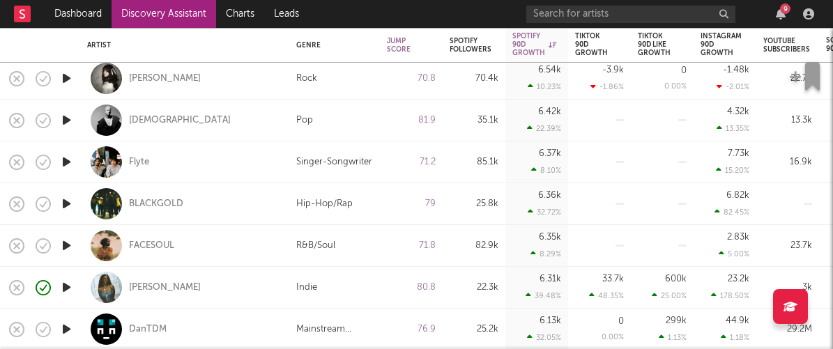
click at [64, 200] on icon "button" at bounding box center [66, 203] width 15 height 17
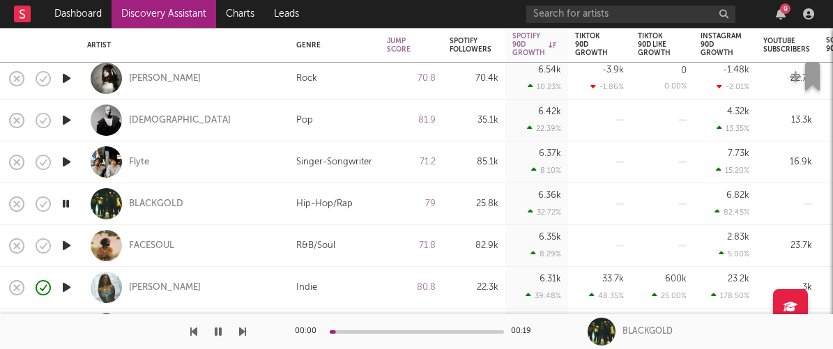
click at [64, 200] on icon "button" at bounding box center [65, 203] width 13 height 17
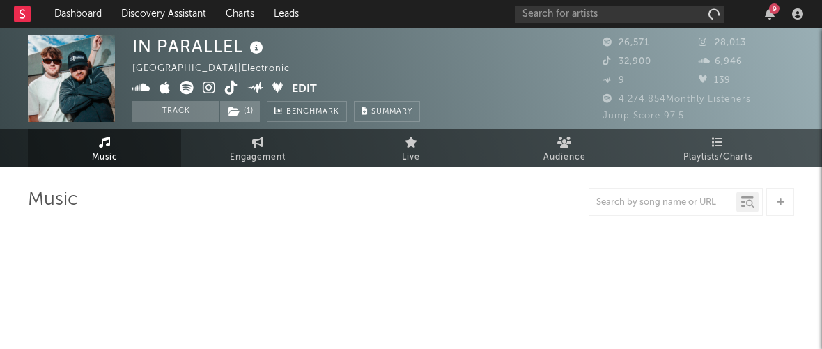
select select "6m"
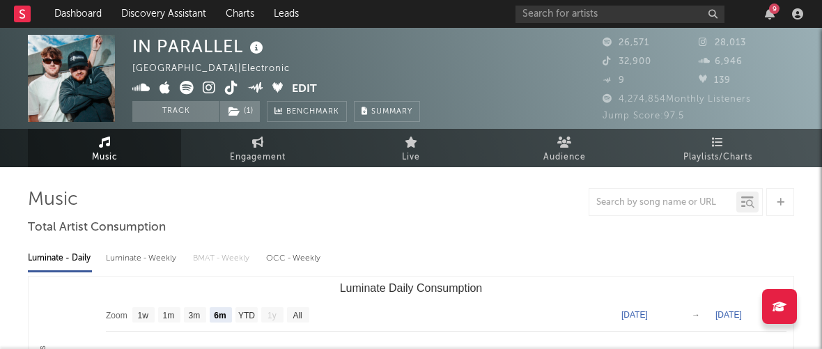
click at [229, 82] on icon at bounding box center [231, 88] width 13 height 14
click at [203, 87] on icon at bounding box center [209, 88] width 13 height 14
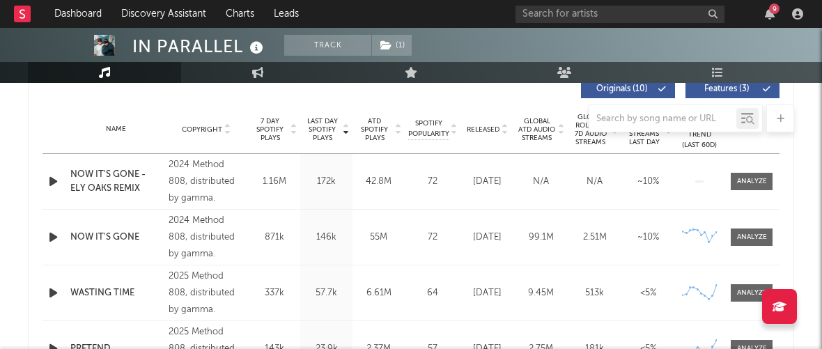
scroll to position [540, 0]
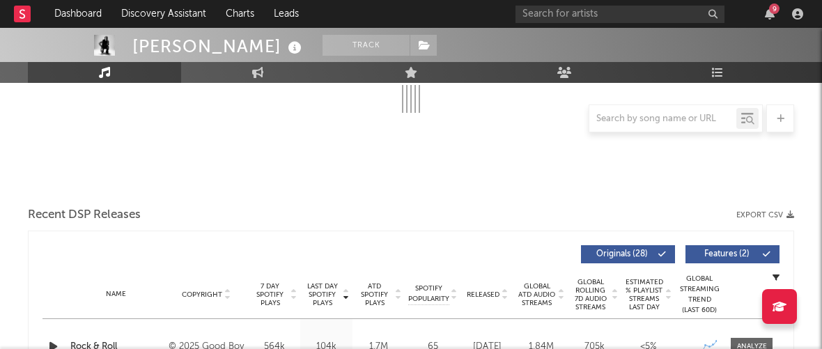
scroll to position [348, 0]
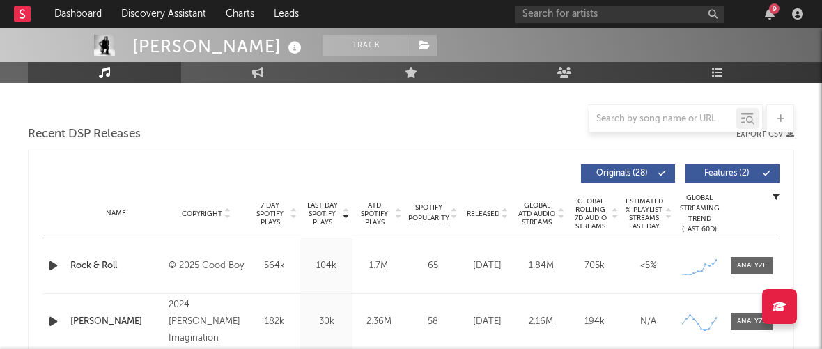
click at [52, 262] on icon "button" at bounding box center [53, 265] width 15 height 17
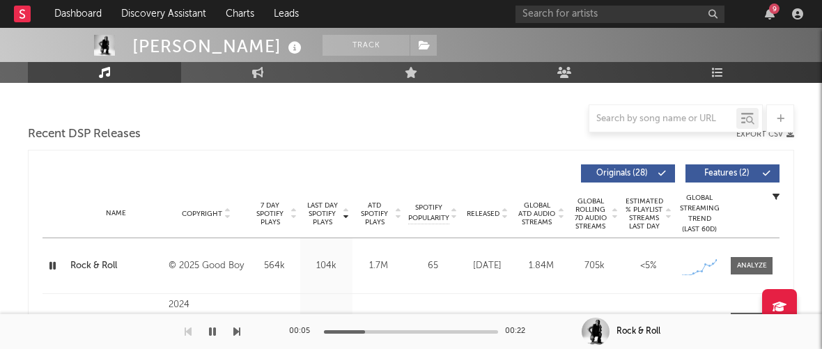
click at [52, 262] on icon "button" at bounding box center [52, 265] width 13 height 17
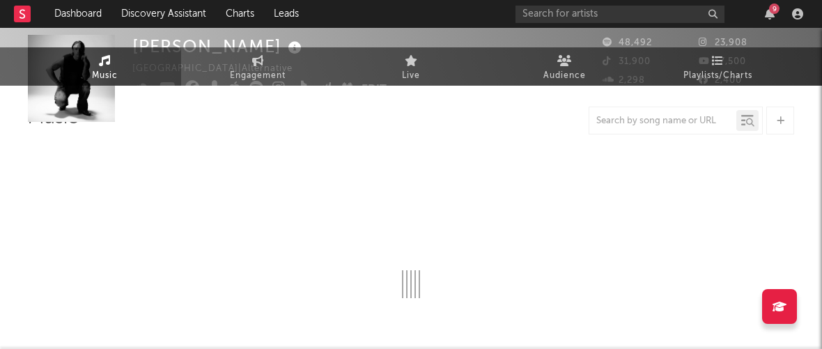
scroll to position [0, 0]
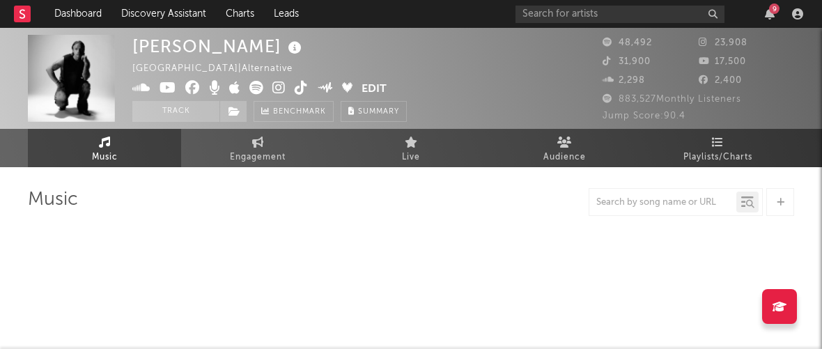
click at [282, 85] on icon at bounding box center [279, 88] width 13 height 14
click at [298, 89] on icon at bounding box center [301, 88] width 13 height 14
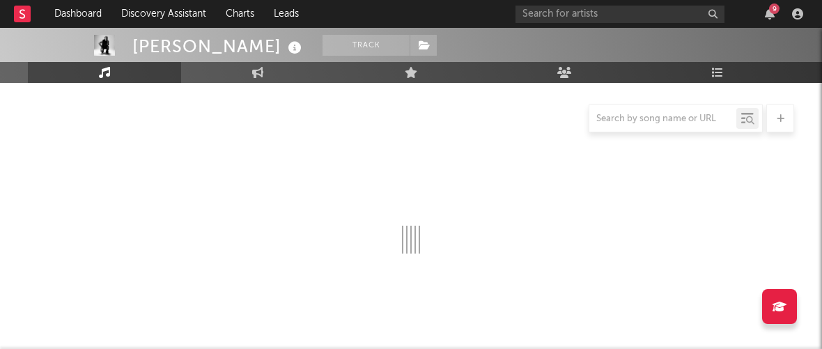
scroll to position [132, 0]
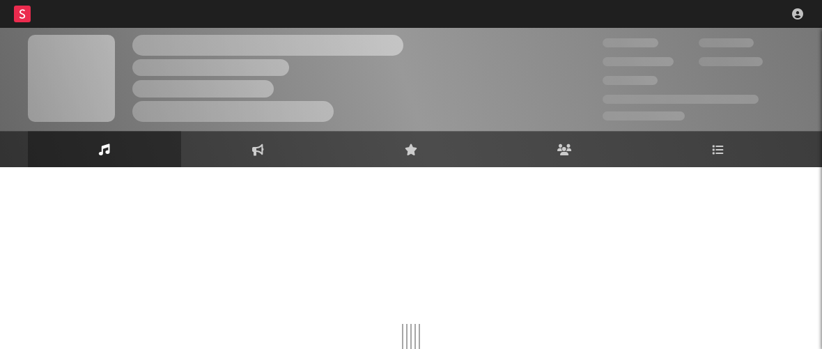
scroll to position [6, 0]
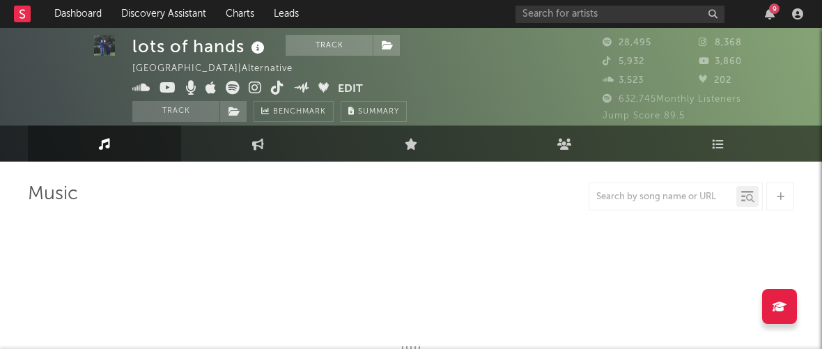
select select "6m"
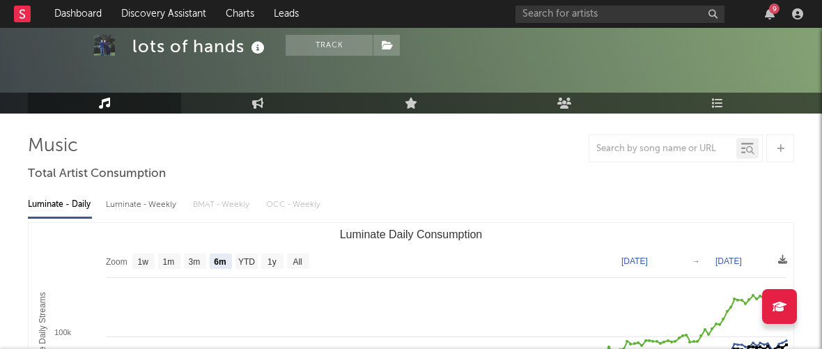
scroll to position [0, 0]
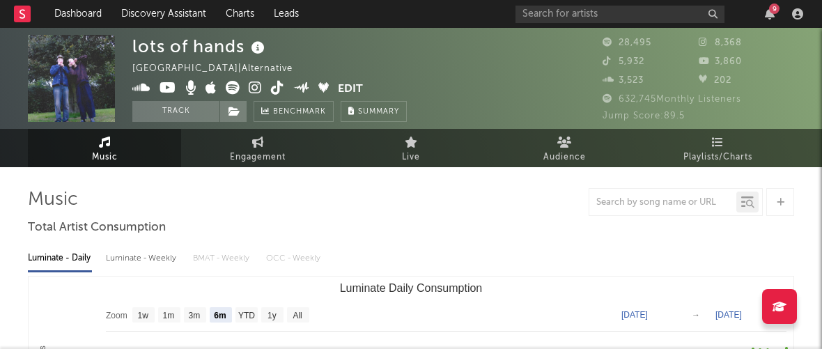
click at [254, 89] on icon at bounding box center [255, 88] width 13 height 14
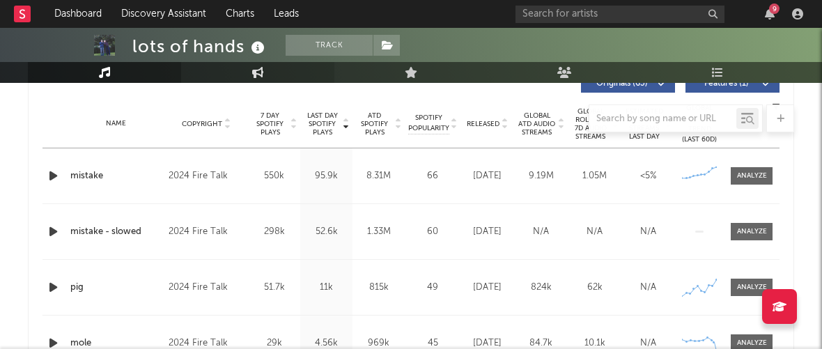
scroll to position [544, 0]
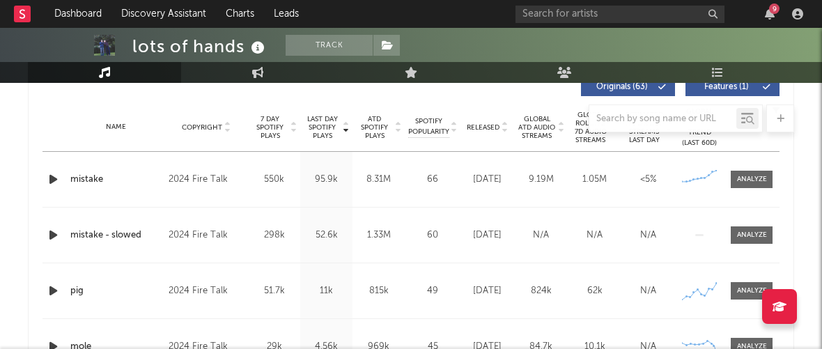
click at [54, 178] on icon "button" at bounding box center [53, 179] width 15 height 17
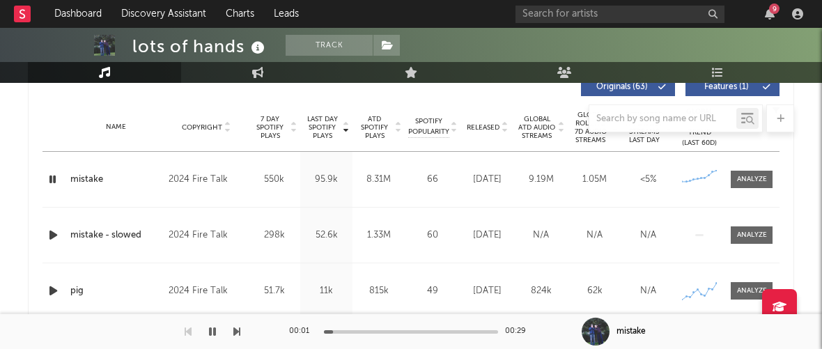
click at [387, 328] on div "00:01 00:29" at bounding box center [411, 331] width 244 height 35
click at [388, 330] on div at bounding box center [411, 331] width 174 height 3
click at [59, 235] on icon "button" at bounding box center [53, 235] width 15 height 17
click at [55, 291] on icon "button" at bounding box center [53, 290] width 15 height 17
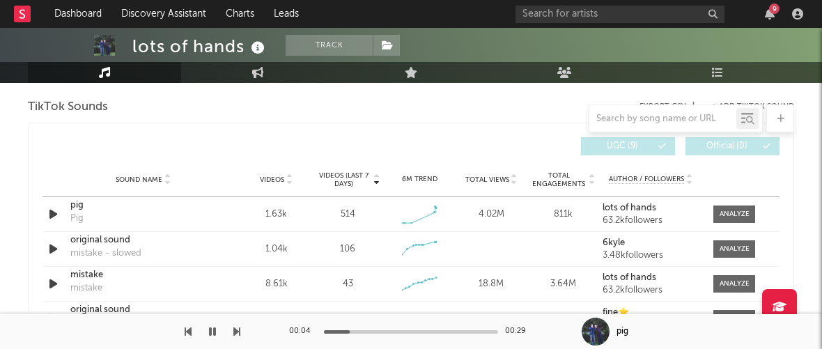
scroll to position [945, 0]
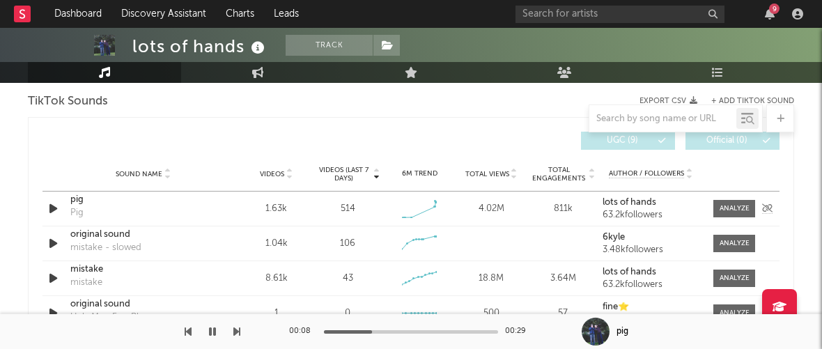
click at [51, 201] on icon "button" at bounding box center [53, 208] width 15 height 17
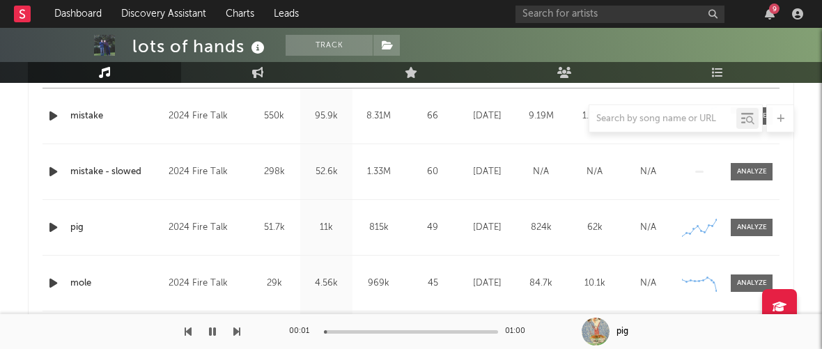
scroll to position [581, 0]
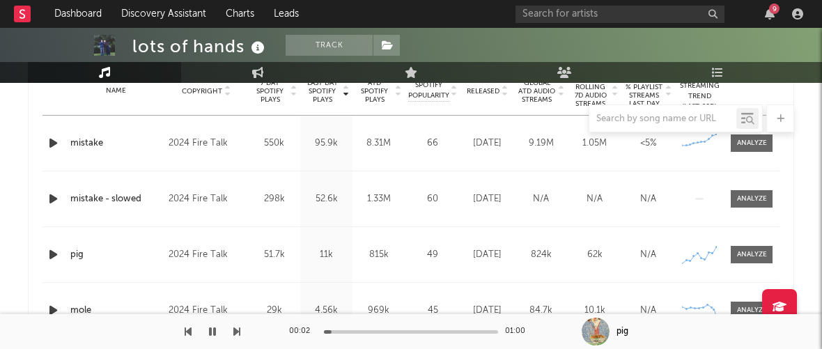
click at [52, 252] on icon "button" at bounding box center [53, 254] width 15 height 17
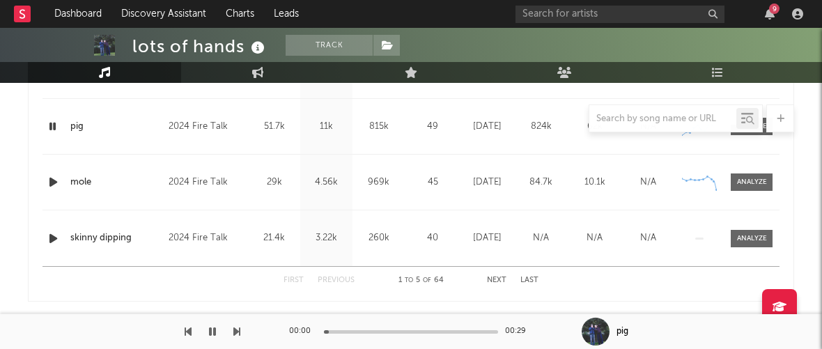
scroll to position [711, 0]
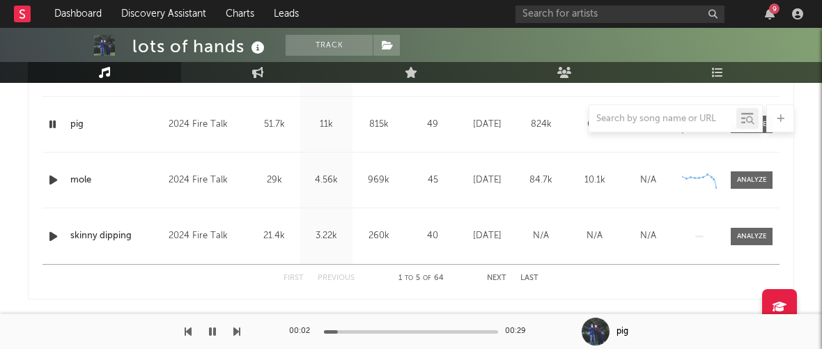
click at [373, 337] on div "00:02 00:29" at bounding box center [411, 331] width 244 height 35
click at [372, 330] on div at bounding box center [411, 331] width 174 height 3
click at [427, 332] on div at bounding box center [411, 331] width 174 height 3
click at [212, 331] on icon "button" at bounding box center [212, 331] width 7 height 11
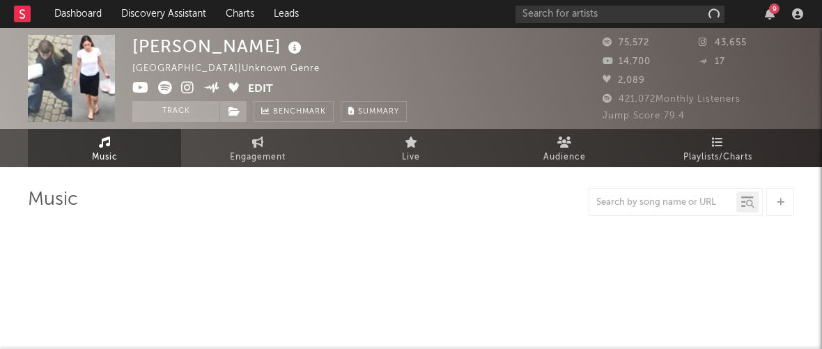
select select "6m"
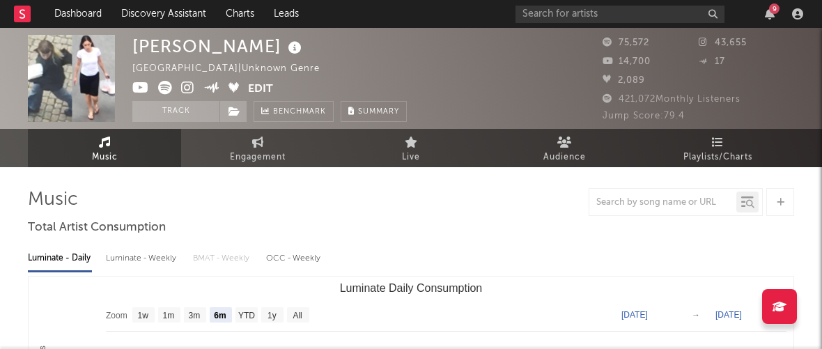
click at [188, 90] on icon at bounding box center [187, 88] width 13 height 14
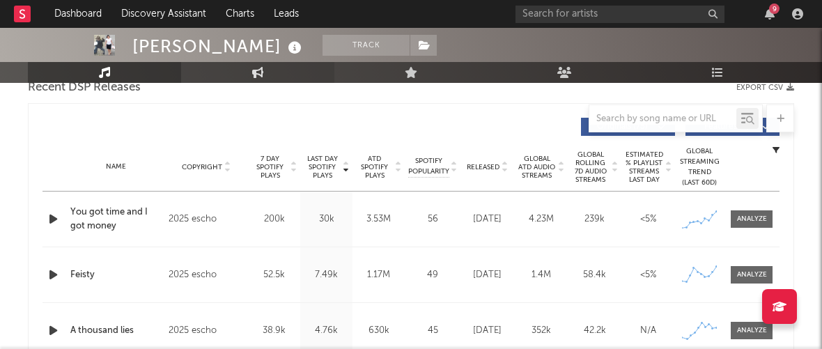
scroll to position [546, 0]
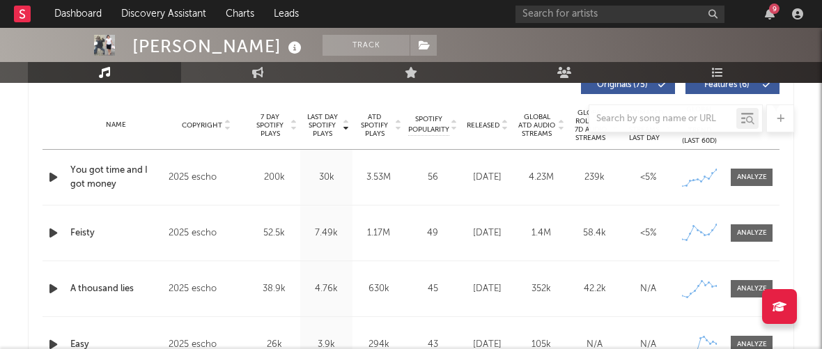
click at [49, 176] on icon "button" at bounding box center [53, 177] width 15 height 17
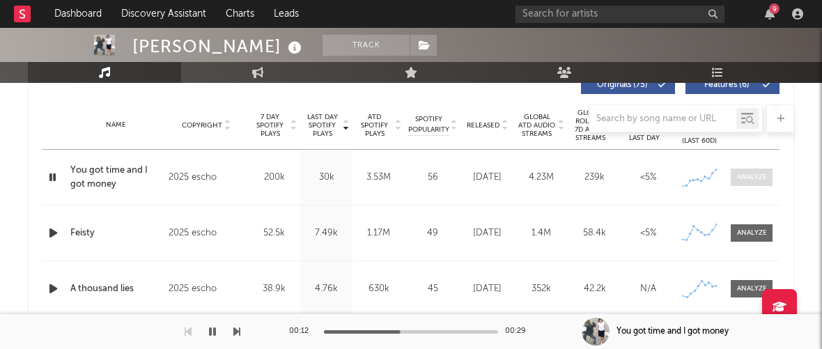
click at [751, 176] on div at bounding box center [752, 177] width 30 height 10
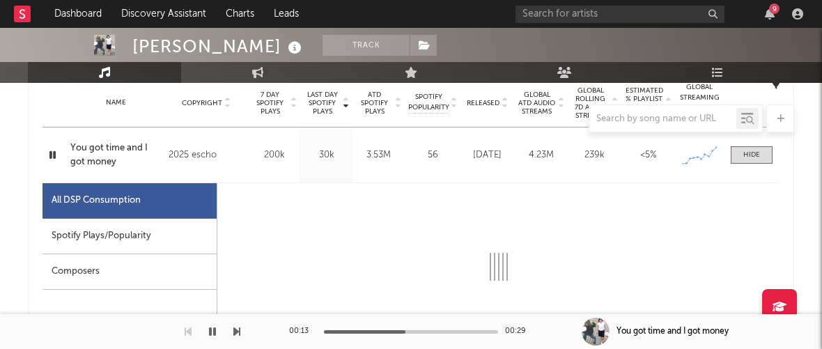
select select "6m"
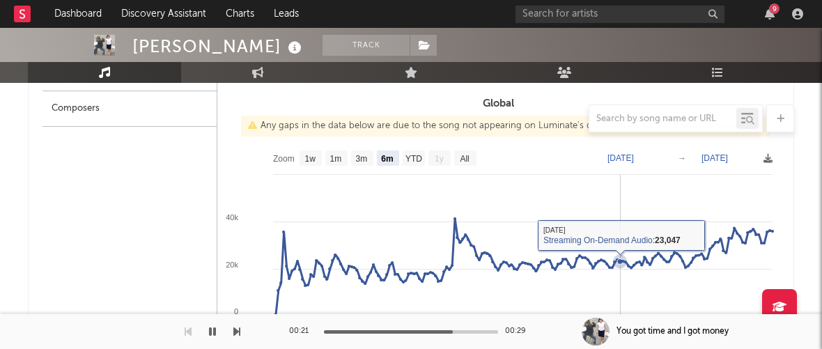
scroll to position [717, 0]
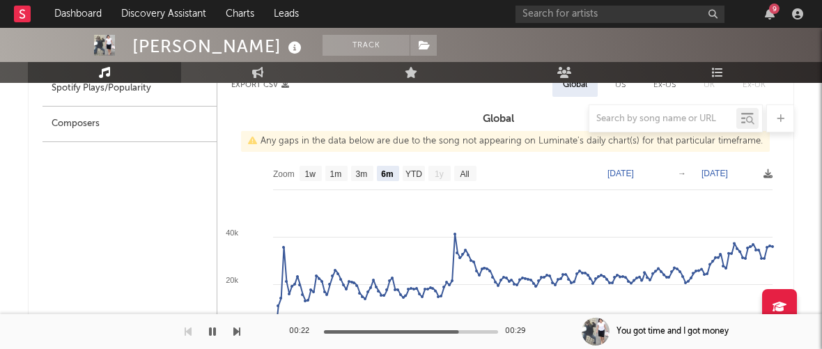
click at [209, 330] on icon "button" at bounding box center [212, 331] width 7 height 11
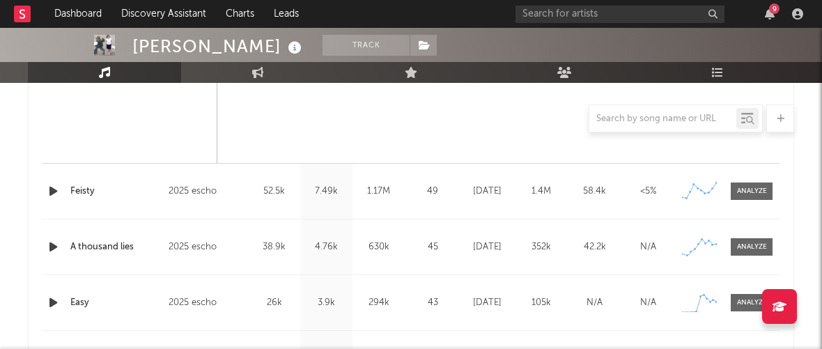
scroll to position [1240, 0]
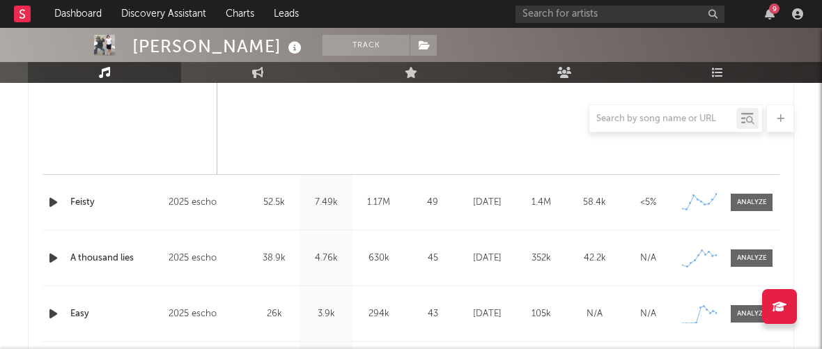
click at [45, 197] on div at bounding box center [55, 202] width 24 height 17
click at [51, 199] on icon "button" at bounding box center [53, 202] width 15 height 17
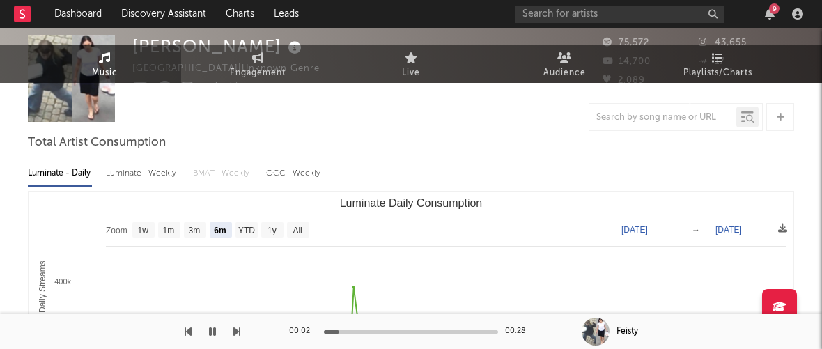
scroll to position [0, 0]
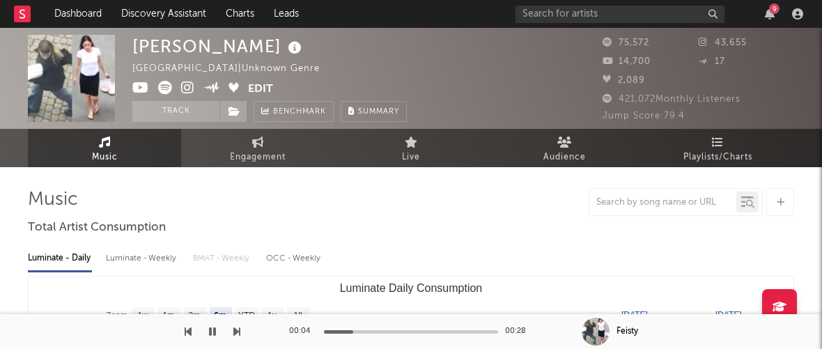
click at [139, 86] on icon at bounding box center [140, 88] width 17 height 14
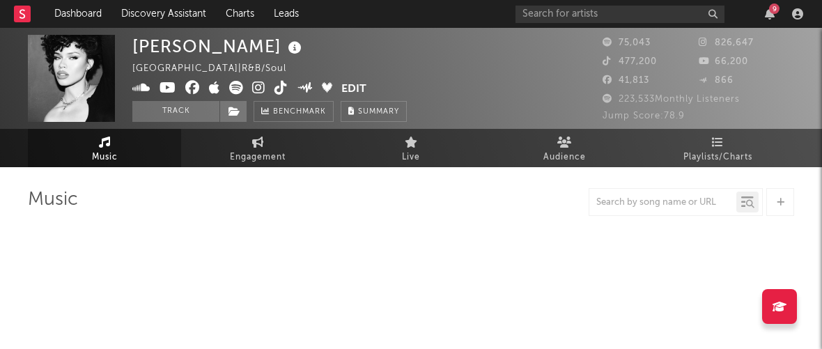
select select "6m"
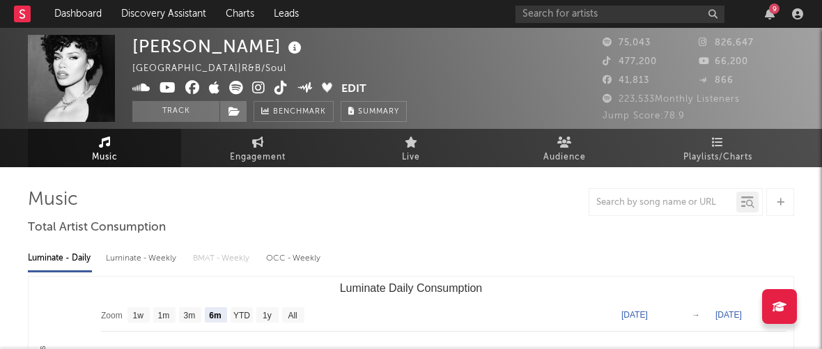
click at [259, 85] on icon at bounding box center [258, 88] width 13 height 14
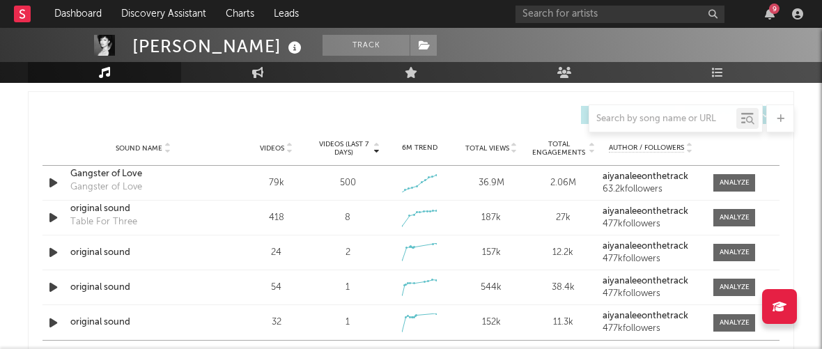
scroll to position [976, 0]
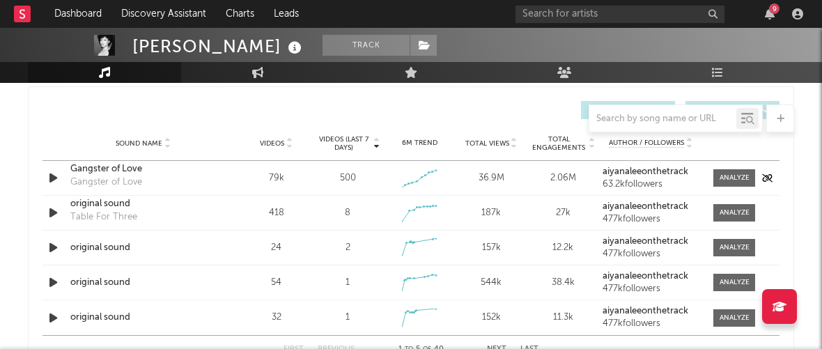
click at [631, 169] on strong "aiyanaleeonthetrack" at bounding box center [646, 171] width 86 height 9
click at [132, 169] on div "Gangster of Love" at bounding box center [143, 169] width 146 height 14
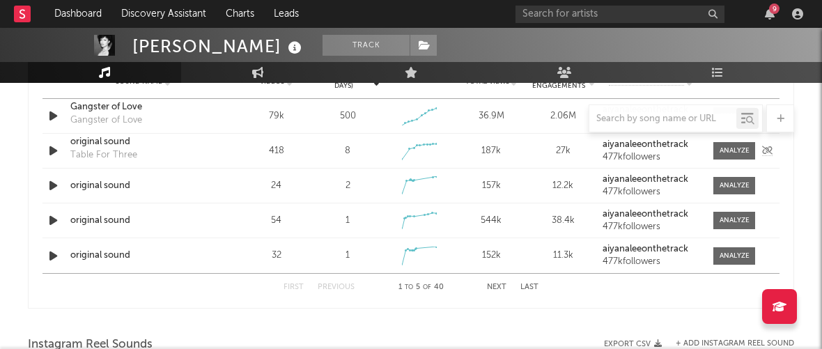
scroll to position [549, 0]
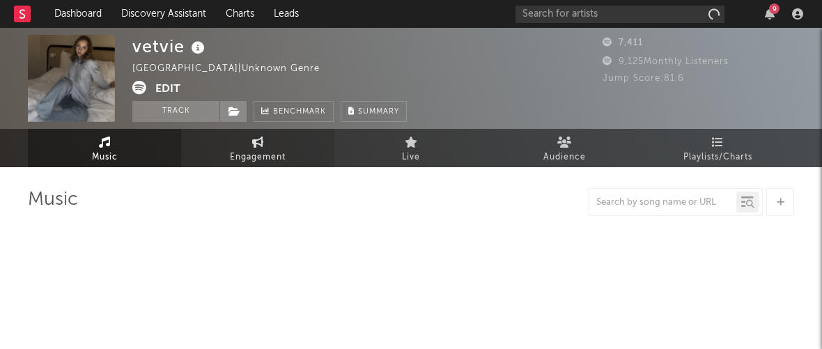
select select "1w"
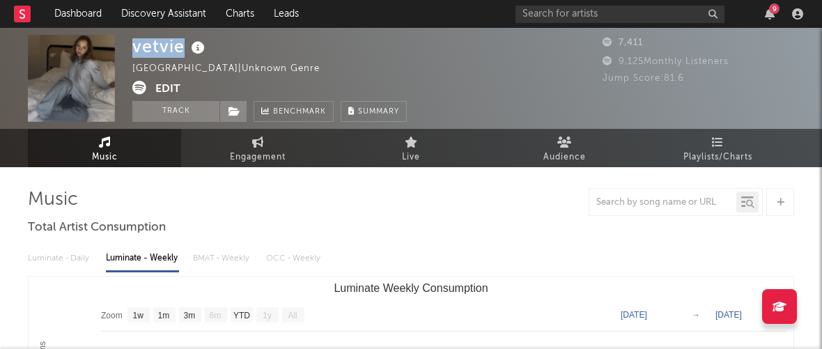
drag, startPoint x: 135, startPoint y: 47, endPoint x: 182, endPoint y: 47, distance: 46.7
click at [182, 47] on div "vetvie" at bounding box center [170, 46] width 76 height 23
copy div "vetvie"
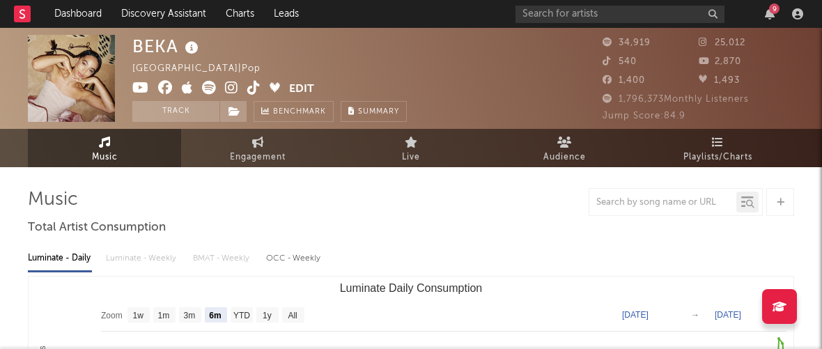
select select "6m"
click at [769, 10] on icon "button" at bounding box center [770, 13] width 10 height 11
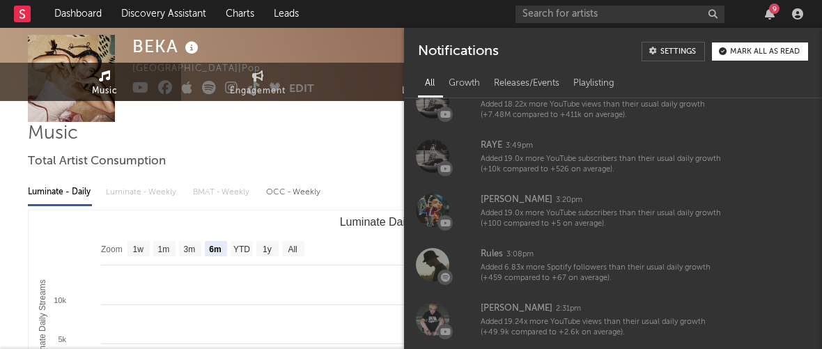
scroll to position [96, 0]
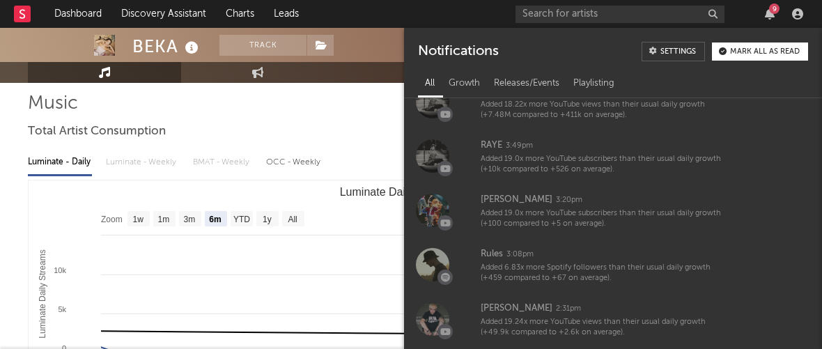
click at [275, 126] on div at bounding box center [411, 119] width 767 height 28
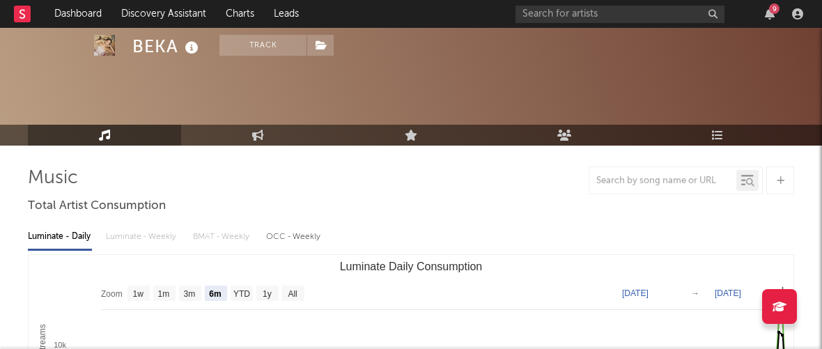
scroll to position [0, 0]
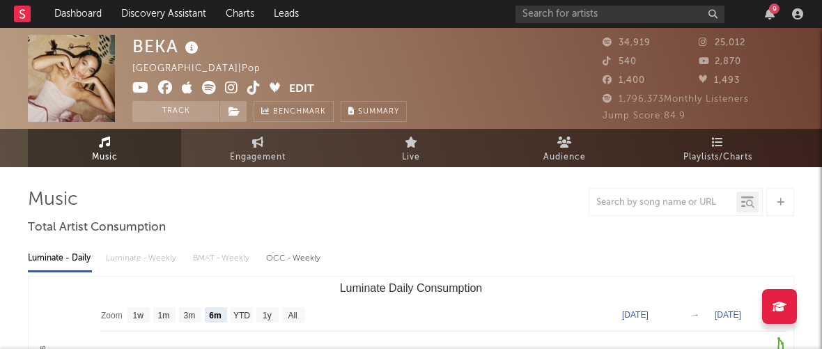
click at [234, 86] on icon at bounding box center [231, 88] width 13 height 14
